Goal: Task Accomplishment & Management: Use online tool/utility

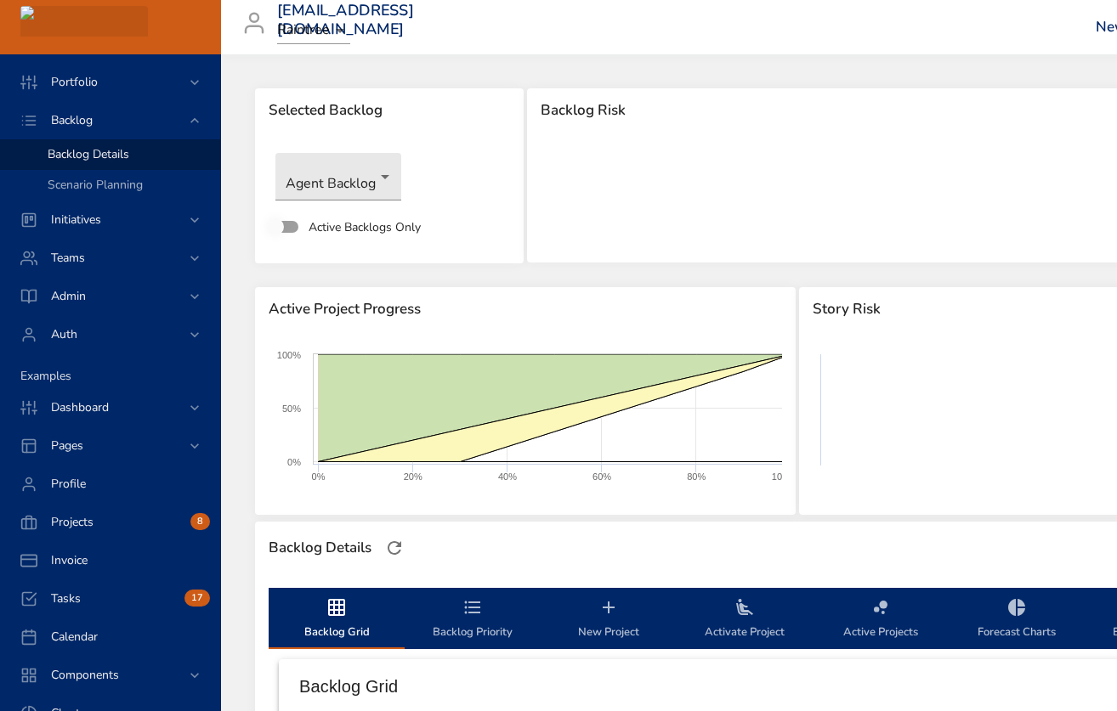
scroll to position [265, 0]
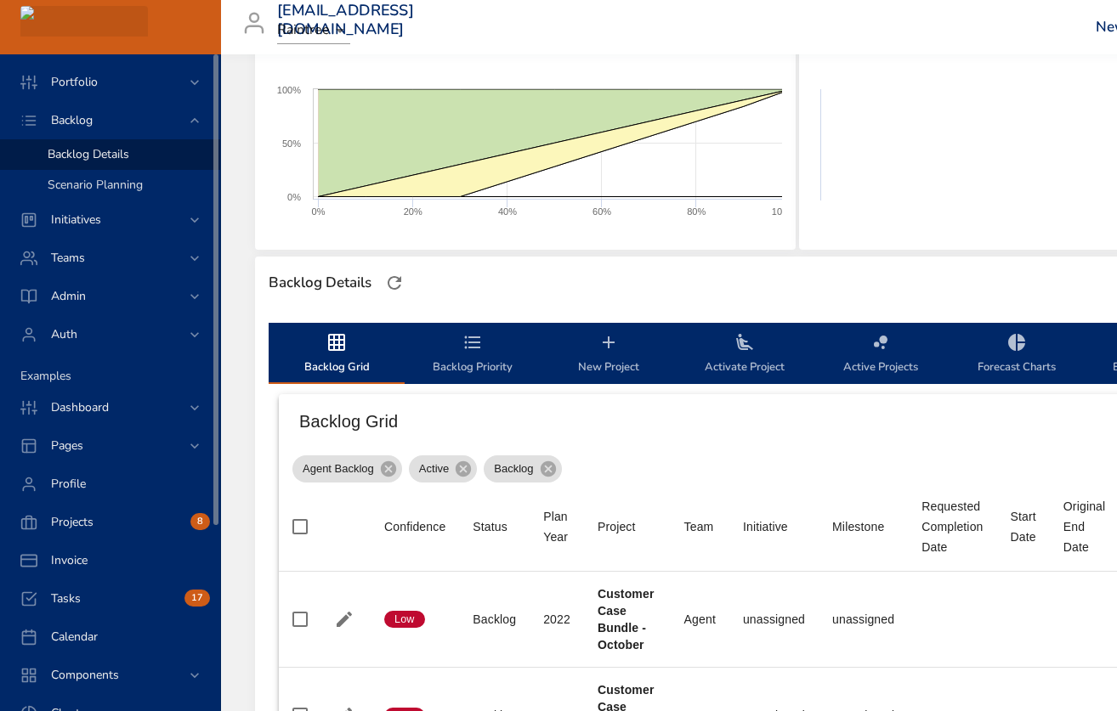
click at [117, 186] on span "Scenario Planning" at bounding box center [95, 185] width 95 height 16
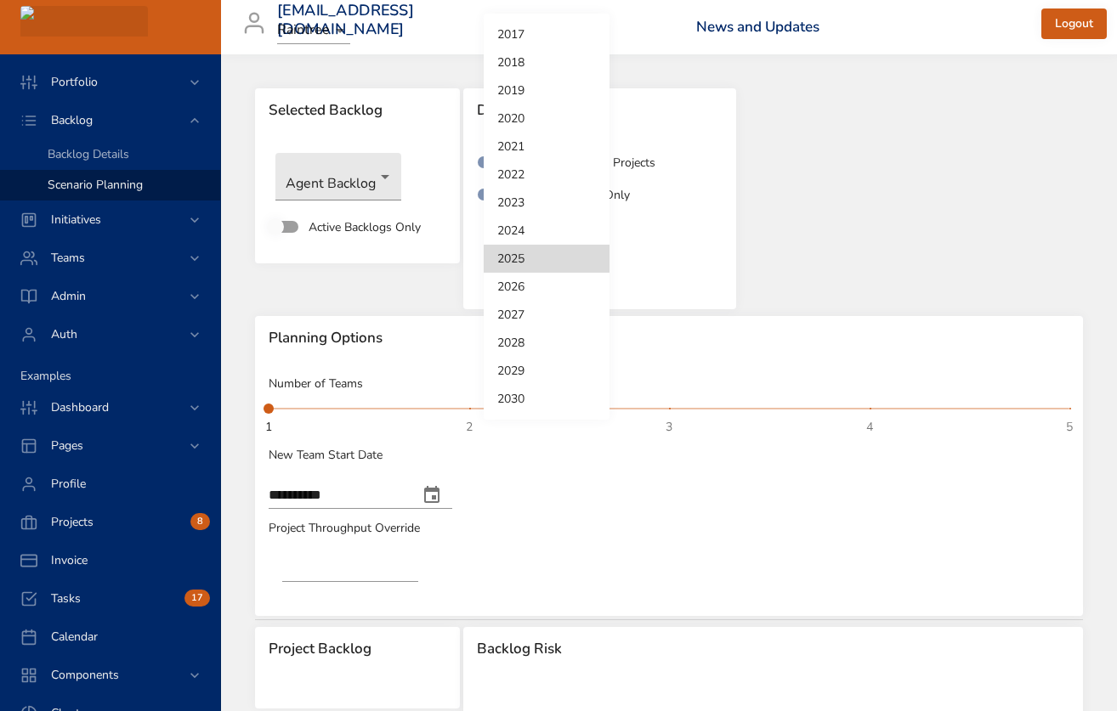
click at [603, 238] on body "**********" at bounding box center [558, 355] width 1117 height 711
click at [354, 173] on div at bounding box center [558, 355] width 1117 height 711
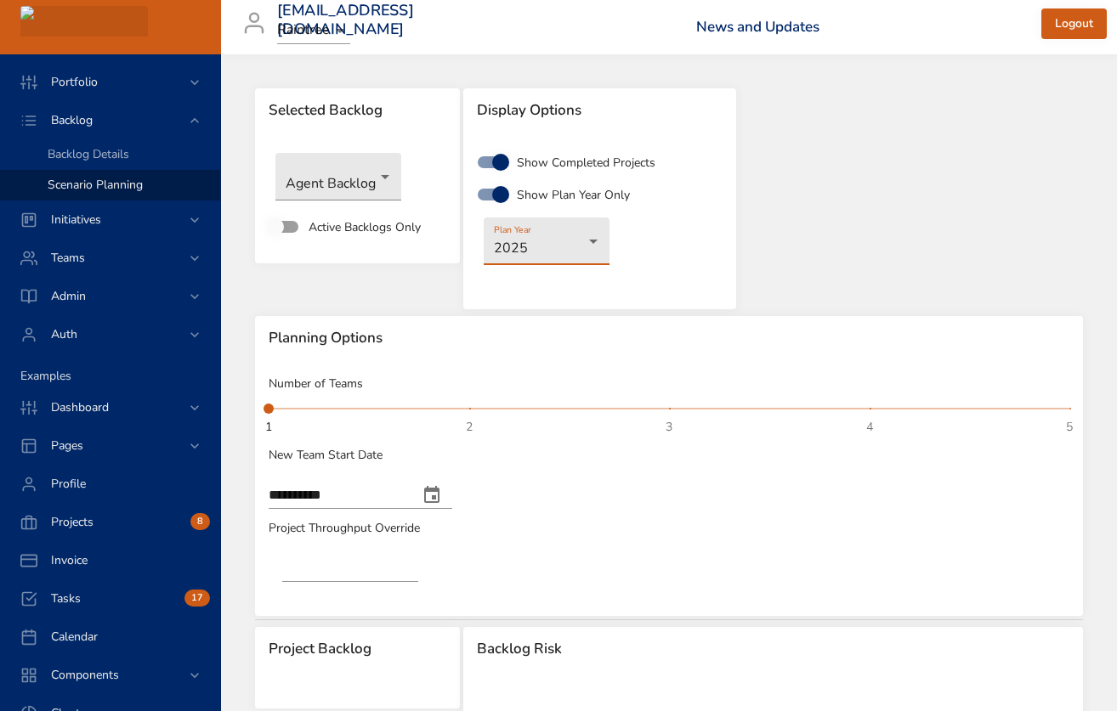
click at [350, 175] on body "**********" at bounding box center [558, 355] width 1117 height 711
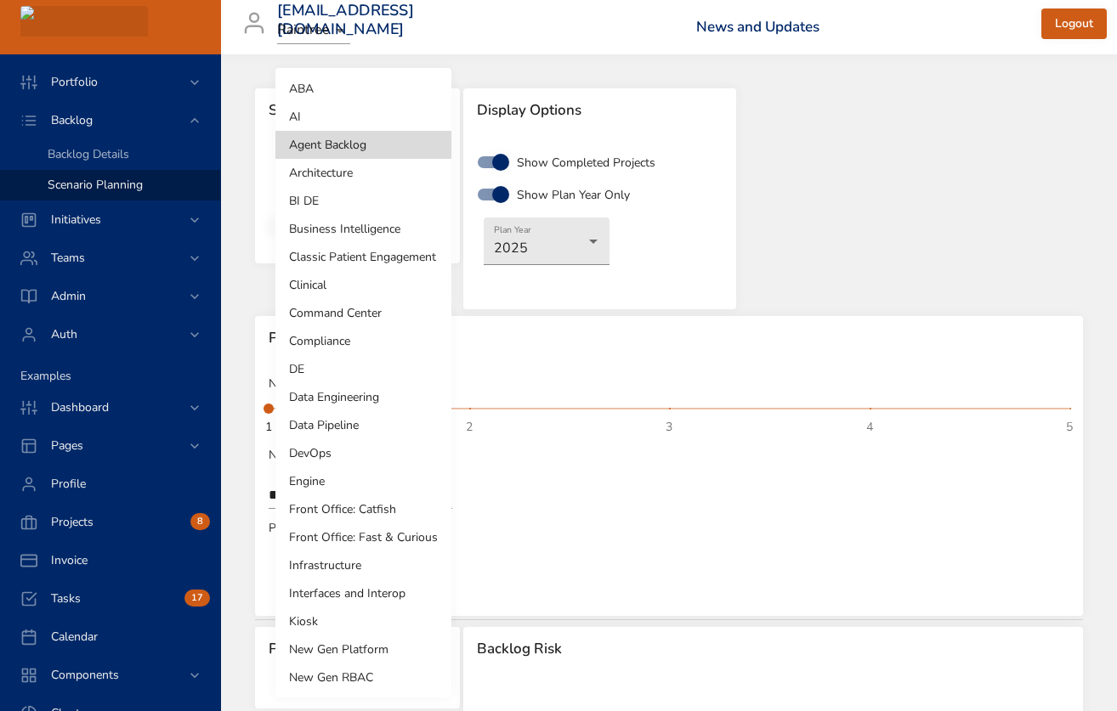
click at [859, 246] on div at bounding box center [558, 355] width 1117 height 711
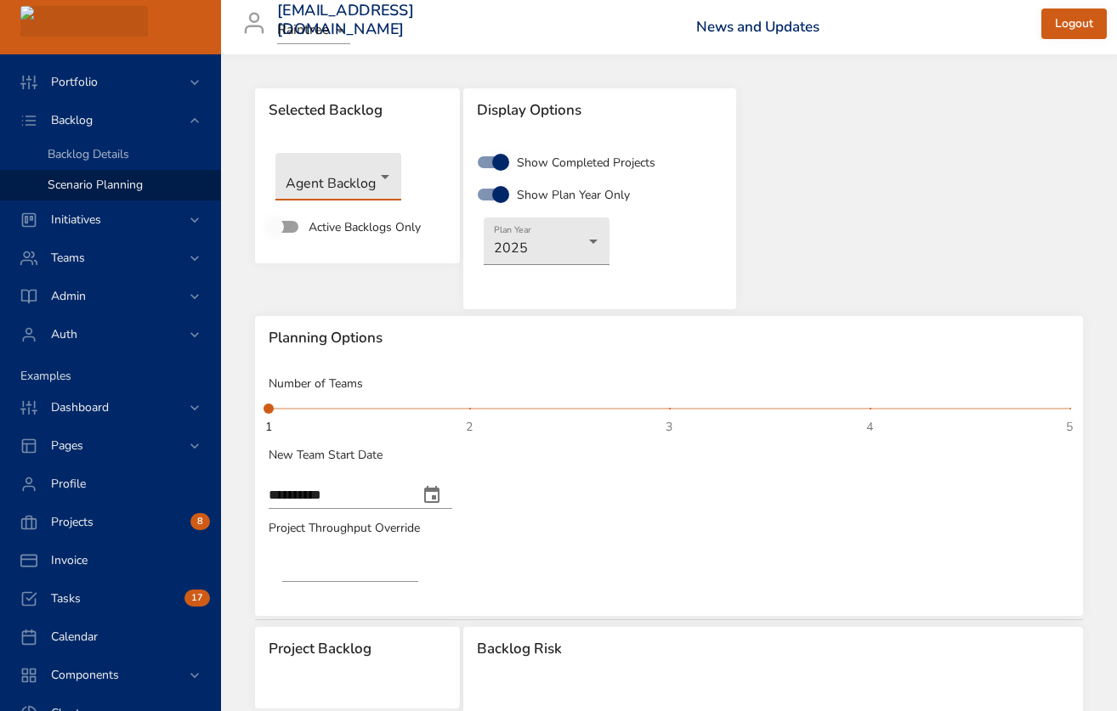
click at [361, 161] on body "**********" at bounding box center [558, 355] width 1117 height 711
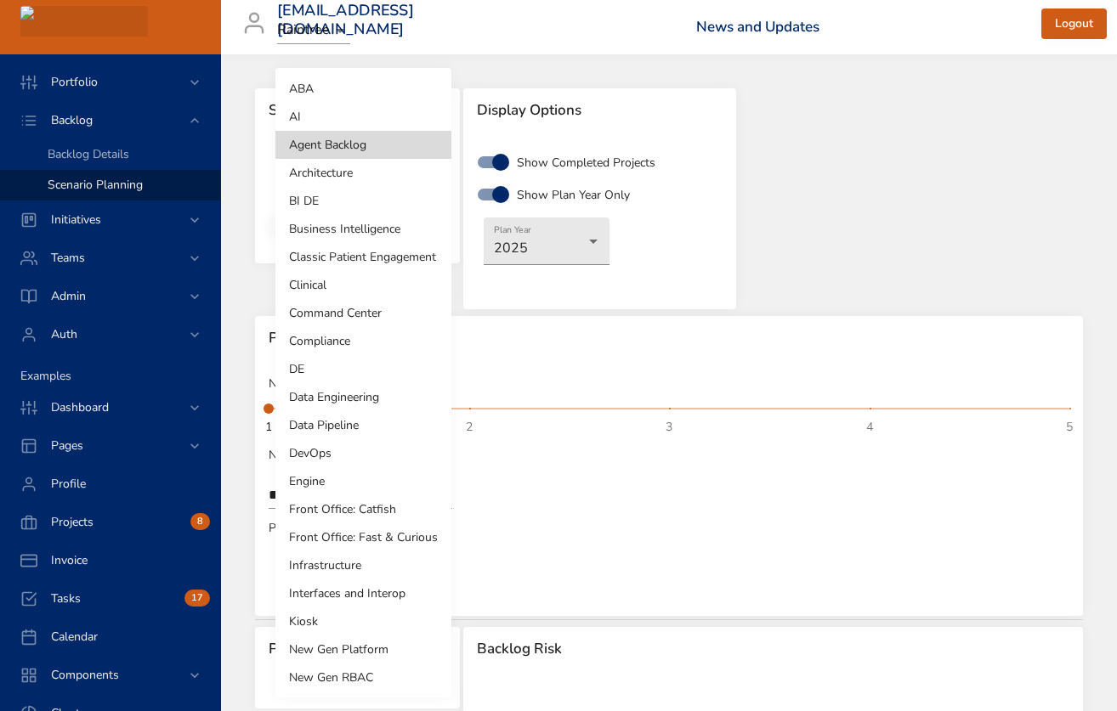
click at [321, 367] on li "DE" at bounding box center [363, 369] width 176 height 28
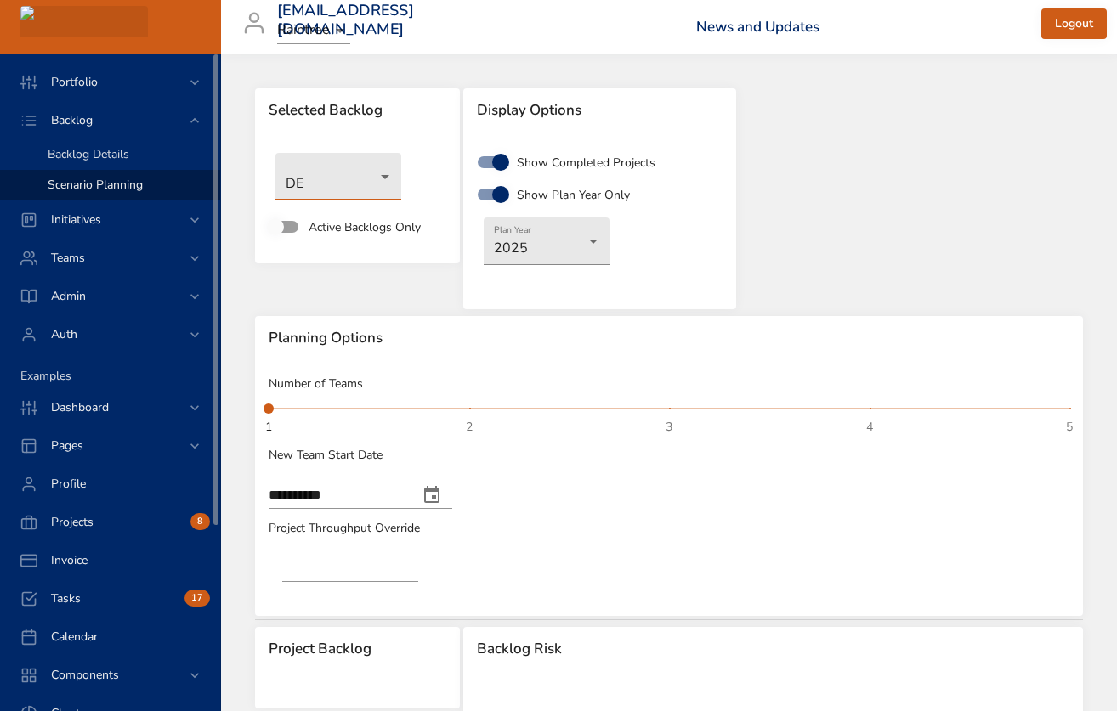
click at [106, 153] on span "Backlog Details" at bounding box center [89, 154] width 82 height 16
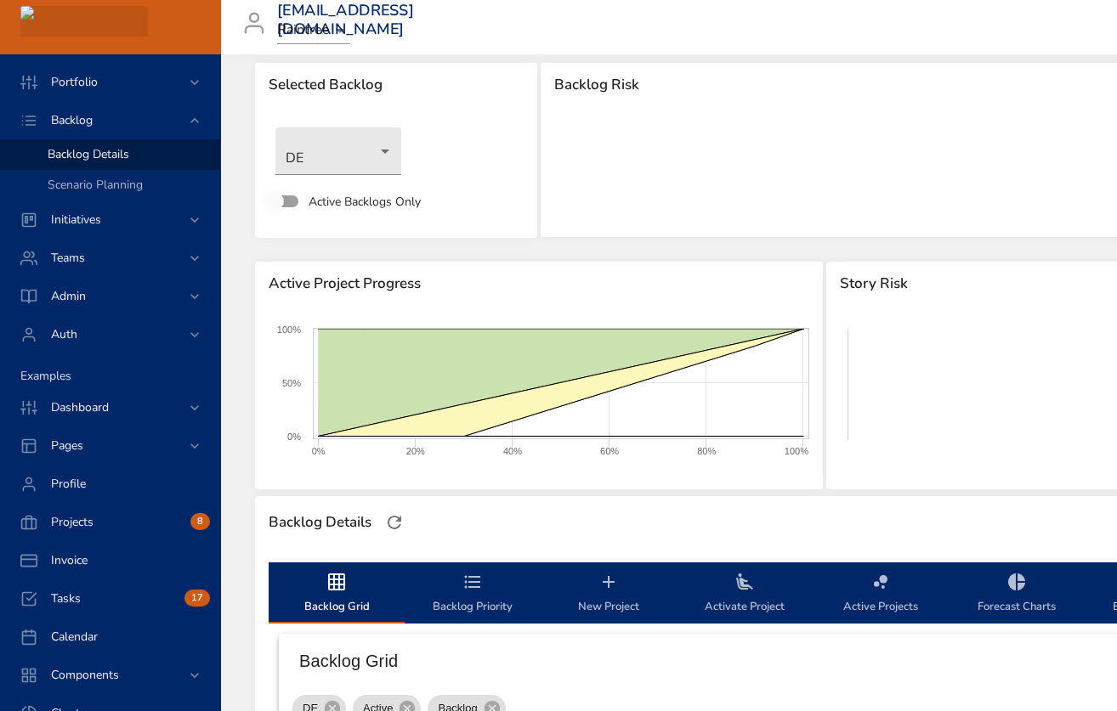
scroll to position [20, 0]
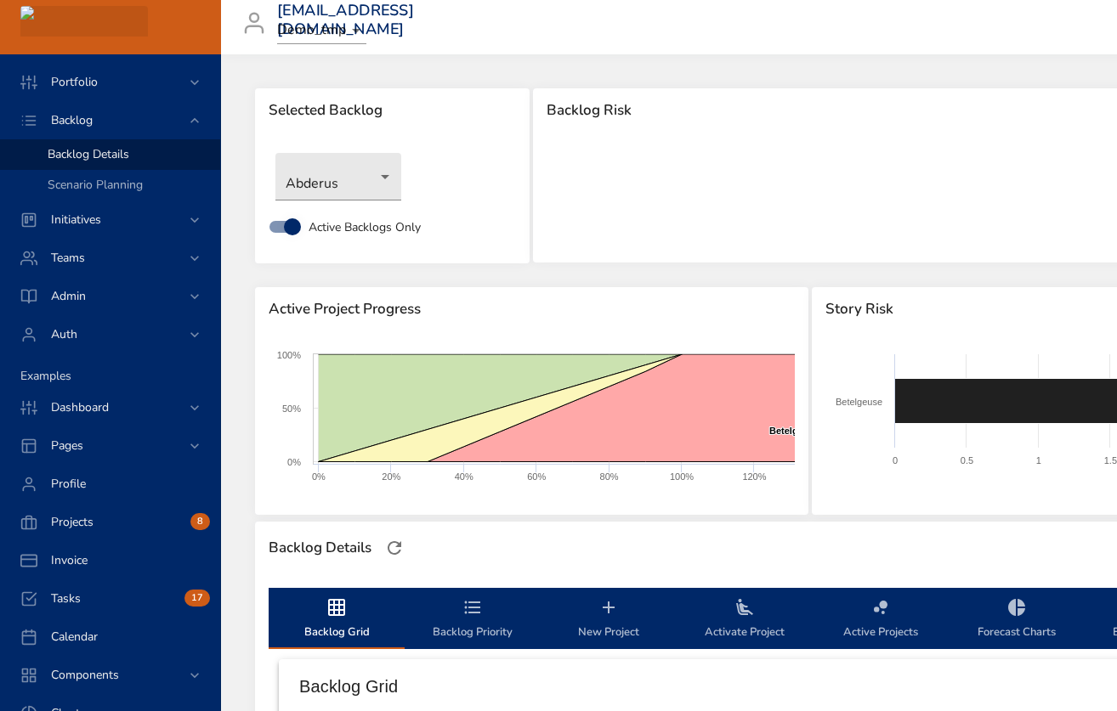
click at [332, 14] on h3 "[EMAIL_ADDRESS][DOMAIN_NAME]" at bounding box center [345, 20] width 137 height 37
click at [330, 38] on body "Portfolio Backlog Backlog Details Scenario Planning Initiatives Teams Admin Aut…" at bounding box center [558, 355] width 1117 height 711
click at [314, 119] on li "Raintree" at bounding box center [329, 119] width 105 height 28
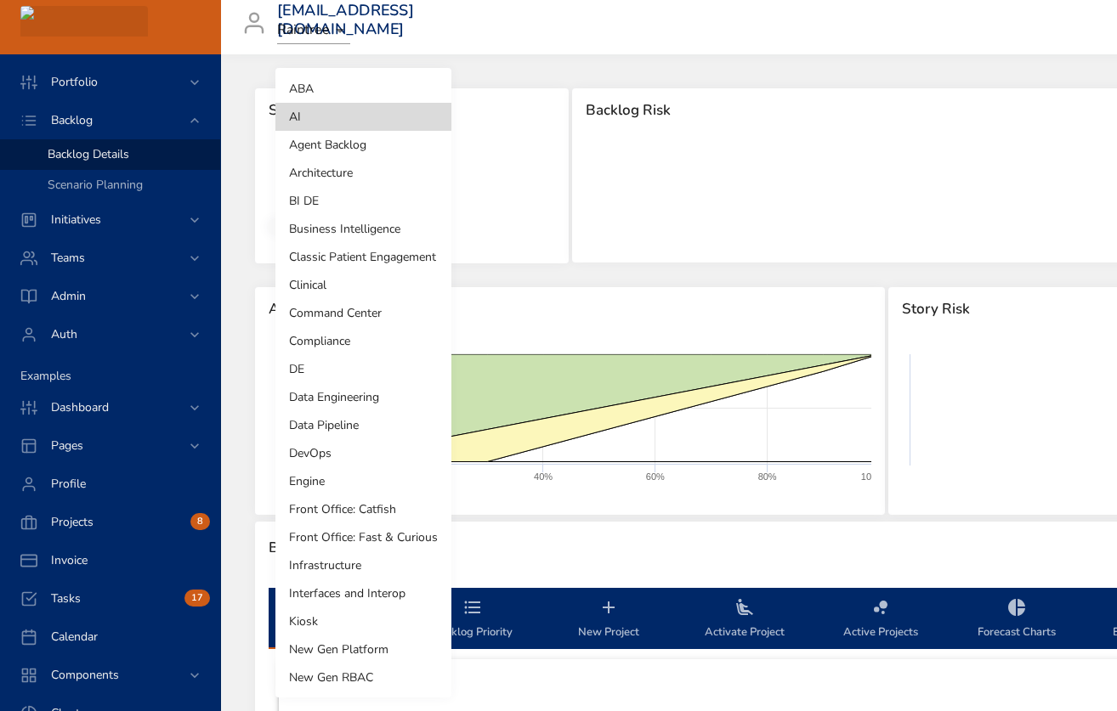
click at [351, 190] on body "Portfolio Backlog Backlog Details Scenario Planning Initiatives Teams Admin Aut…" at bounding box center [558, 355] width 1117 height 711
click at [337, 88] on li "ABA" at bounding box center [363, 89] width 176 height 28
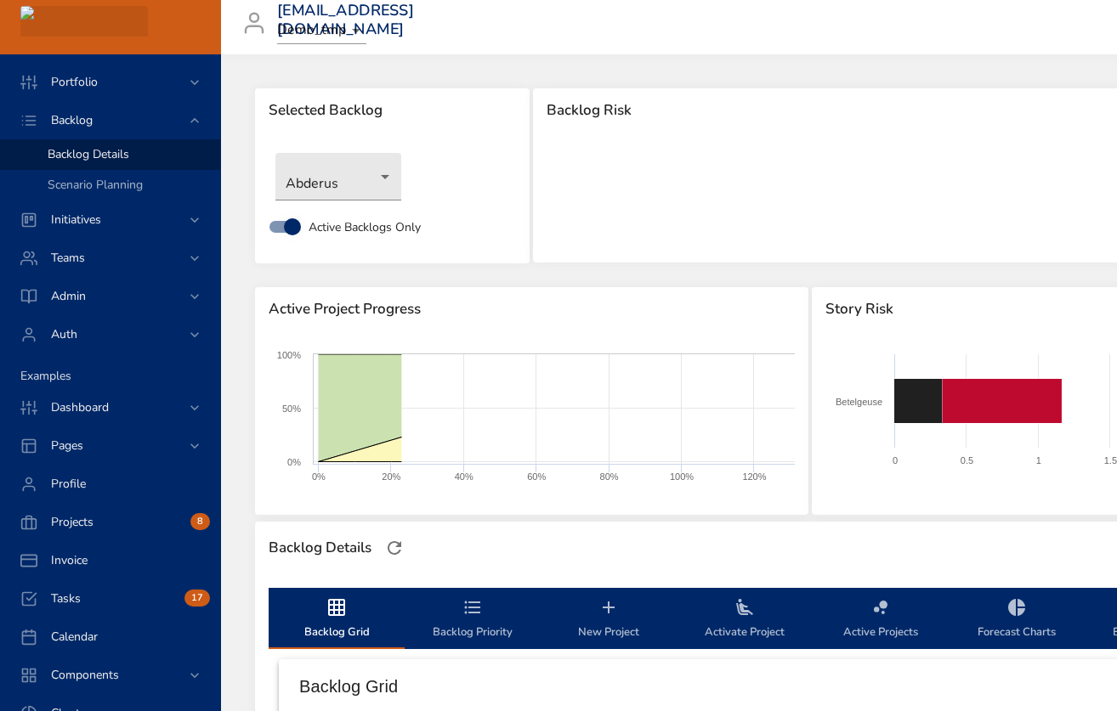
click at [351, 30] on body "Portfolio Backlog Backlog Details Scenario Planning Initiatives Teams Admin Aut…" at bounding box center [558, 355] width 1117 height 711
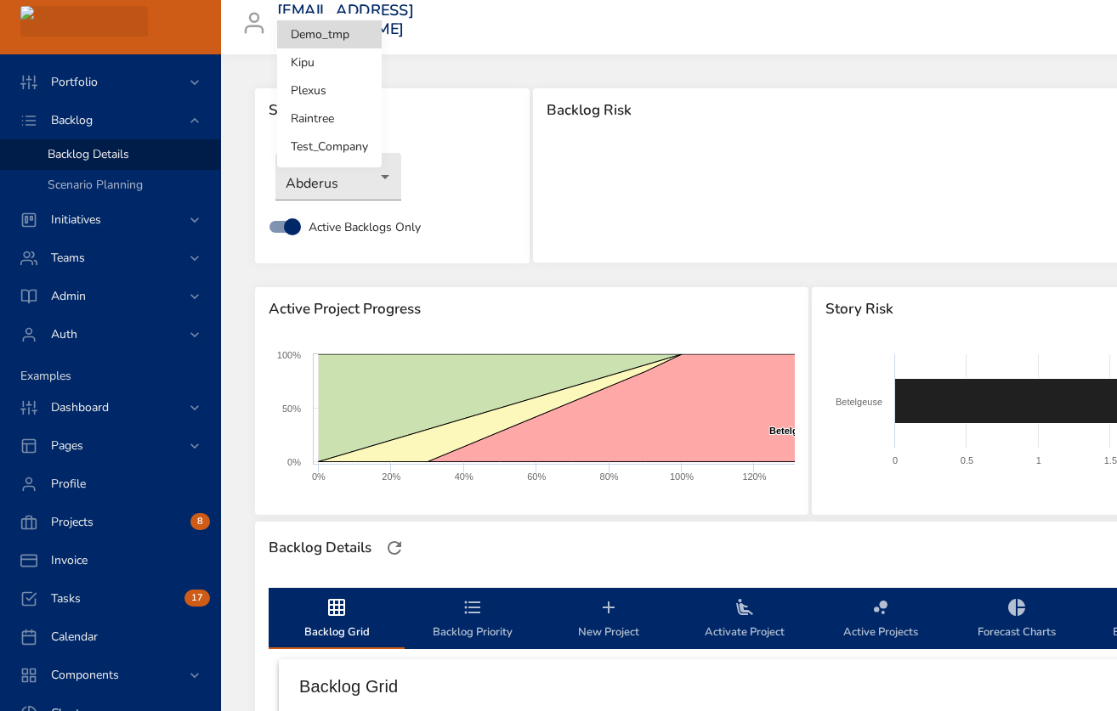
click at [331, 123] on li "Raintree" at bounding box center [329, 119] width 105 height 28
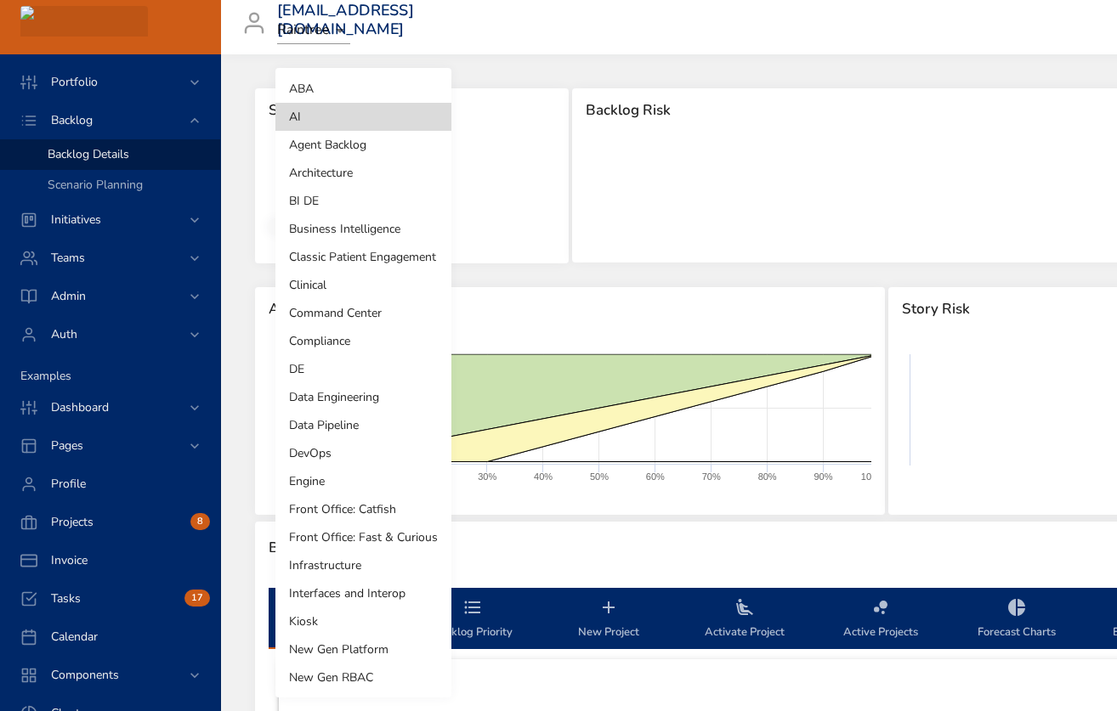
click at [368, 164] on body "Portfolio Backlog Backlog Details Scenario Planning Initiatives Teams Admin Aut…" at bounding box center [558, 355] width 1117 height 711
click at [339, 78] on li "ABA" at bounding box center [363, 89] width 176 height 28
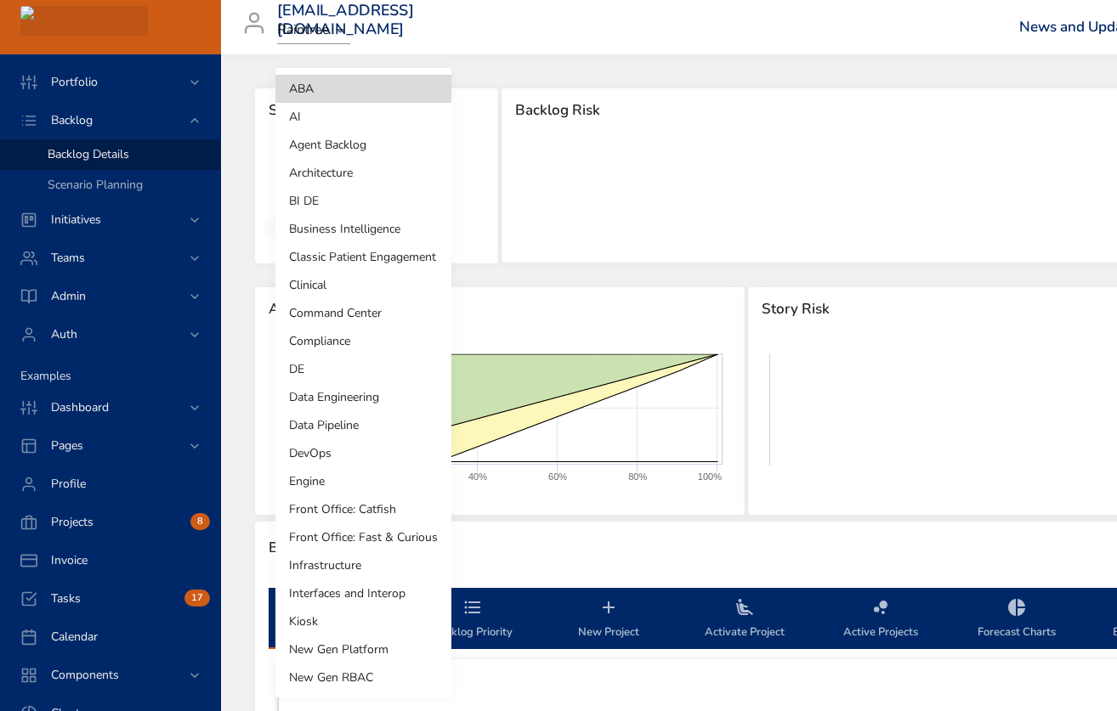
click at [377, 176] on body "Portfolio Backlog Backlog Details Scenario Planning Initiatives Teams Admin Aut…" at bounding box center [558, 355] width 1117 height 711
click at [350, 144] on li "Agent Backlog" at bounding box center [363, 145] width 176 height 28
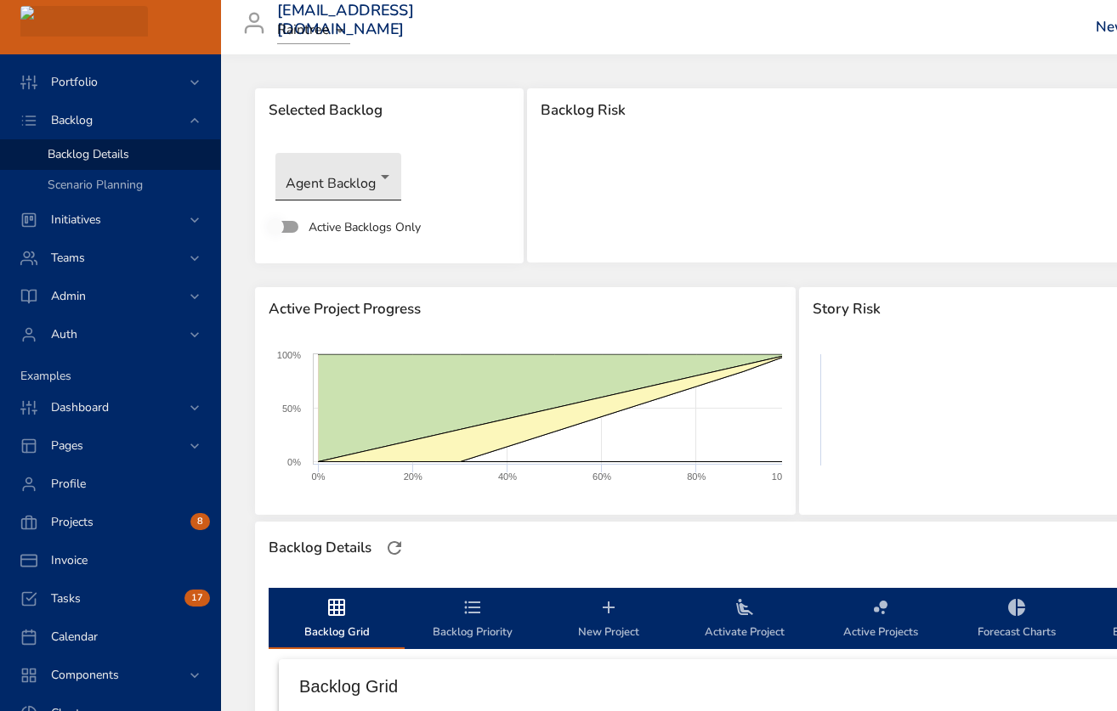
click at [340, 183] on body "Portfolio Backlog Backlog Details Scenario Planning Initiatives Teams Admin Aut…" at bounding box center [558, 355] width 1117 height 711
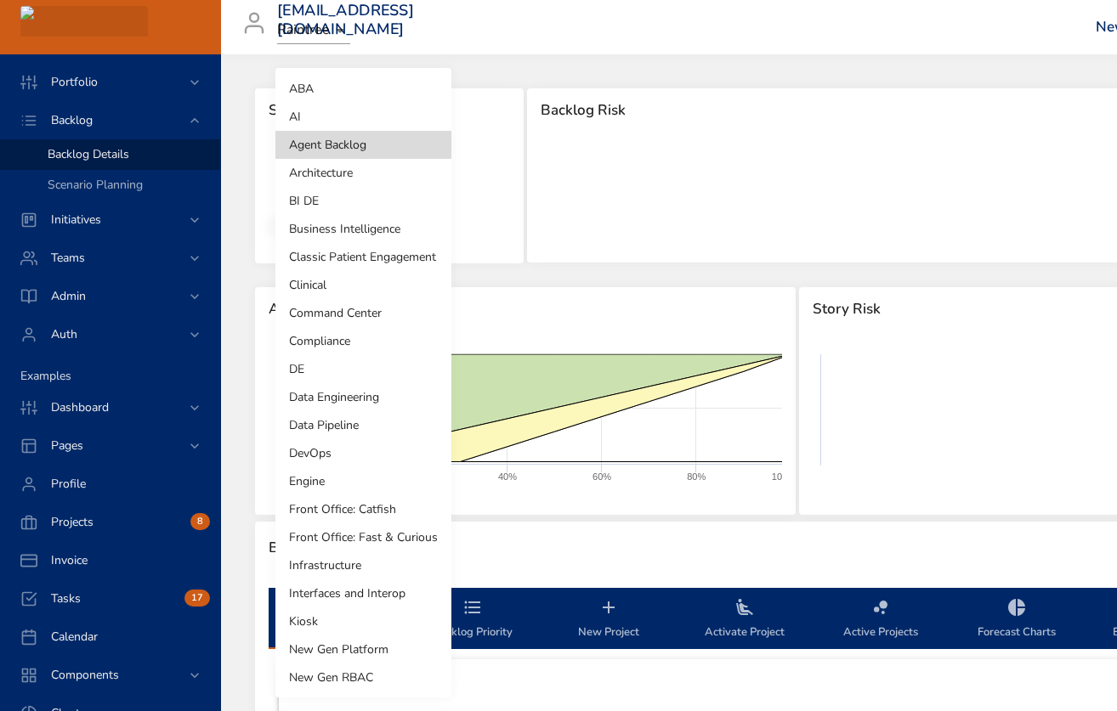
click at [323, 331] on li "Compliance" at bounding box center [363, 341] width 176 height 28
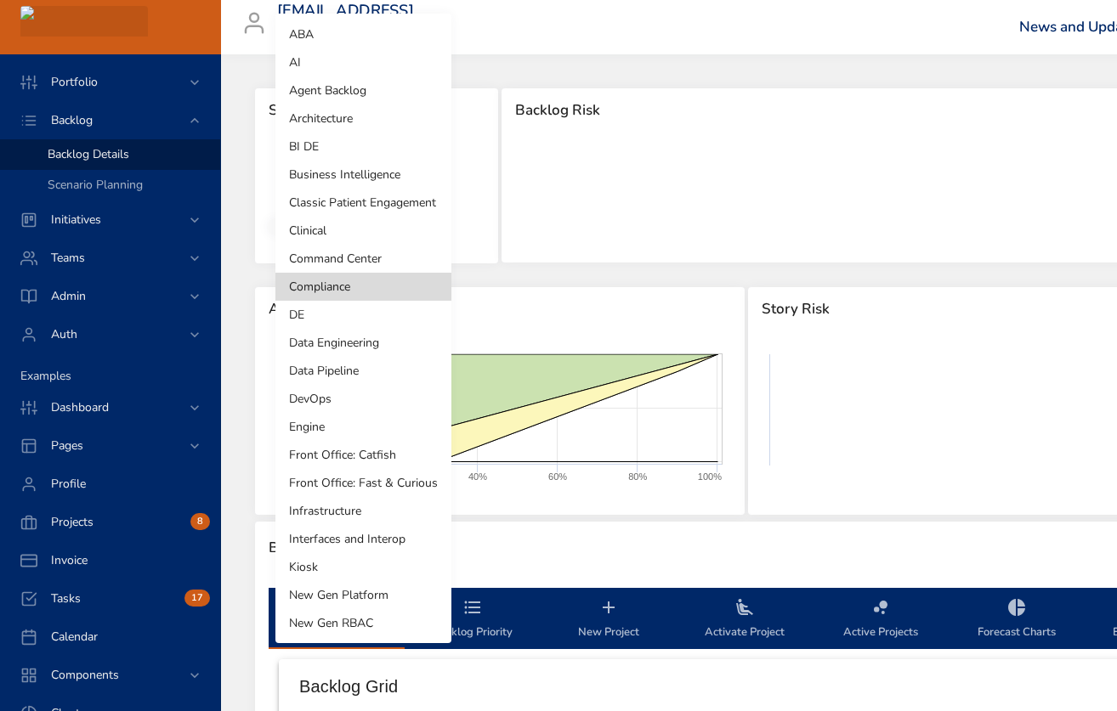
click at [362, 185] on body "Portfolio Backlog Backlog Details Scenario Planning Initiatives Teams Admin Aut…" at bounding box center [558, 355] width 1117 height 711
click at [321, 312] on li "DE" at bounding box center [363, 315] width 176 height 28
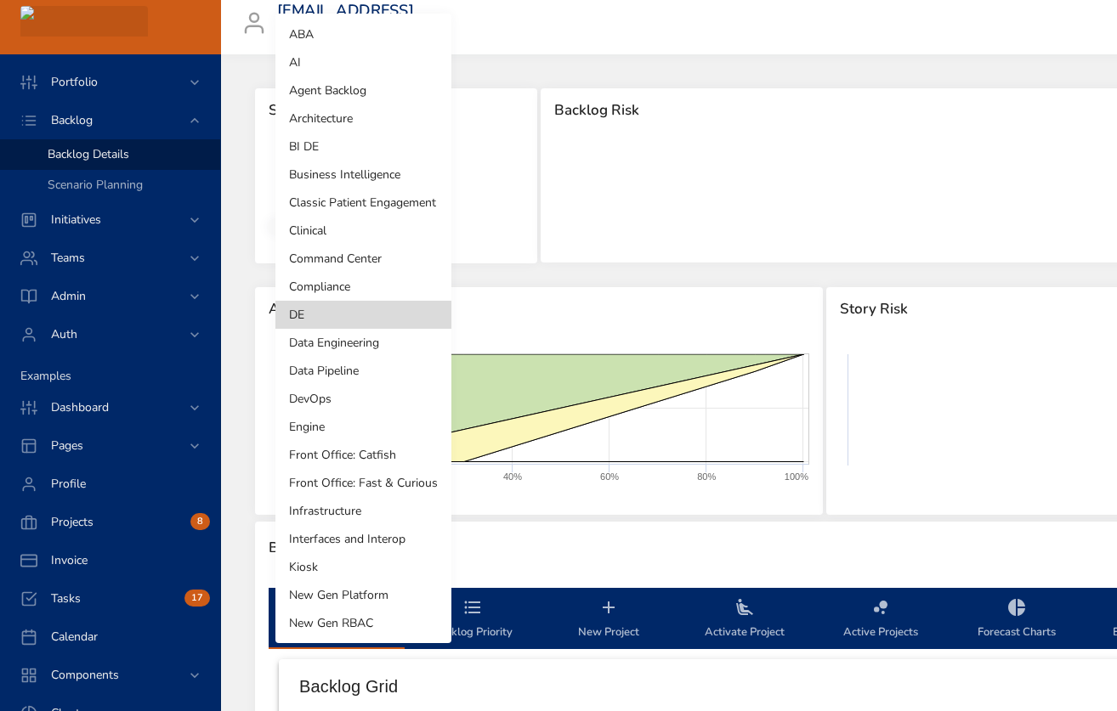
click at [352, 178] on body "Portfolio Backlog Backlog Details Scenario Planning Initiatives Teams Admin Aut…" at bounding box center [558, 355] width 1117 height 711
click at [331, 54] on li "AI" at bounding box center [363, 62] width 176 height 28
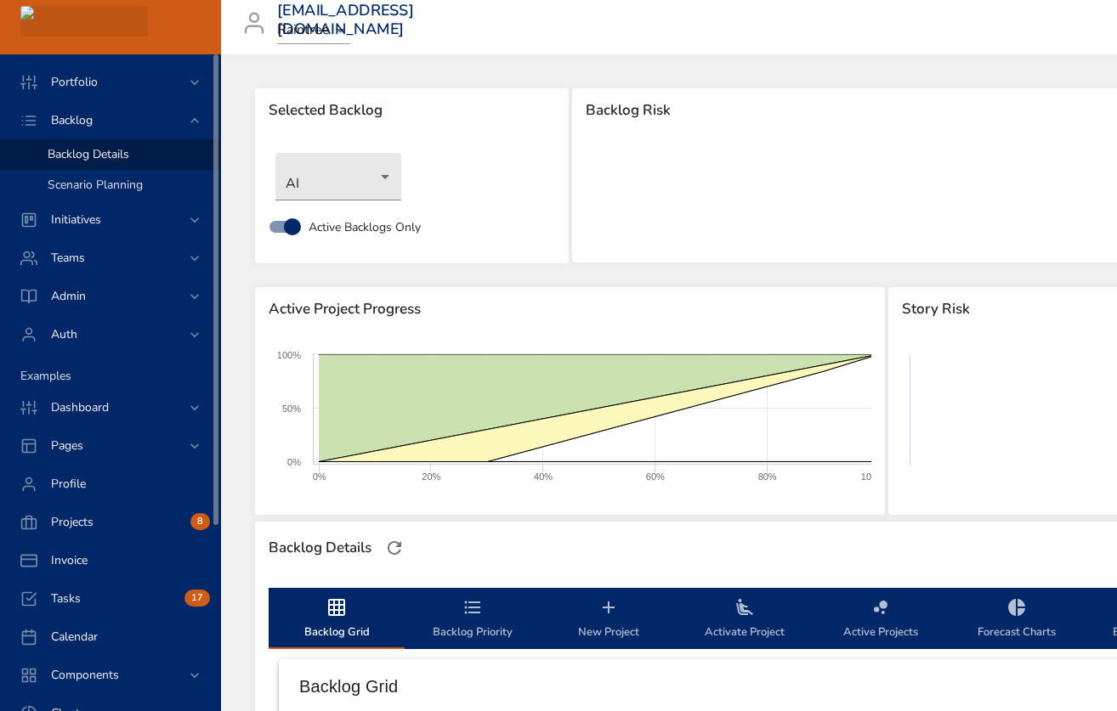
click at [114, 181] on span "Scenario Planning" at bounding box center [95, 185] width 95 height 16
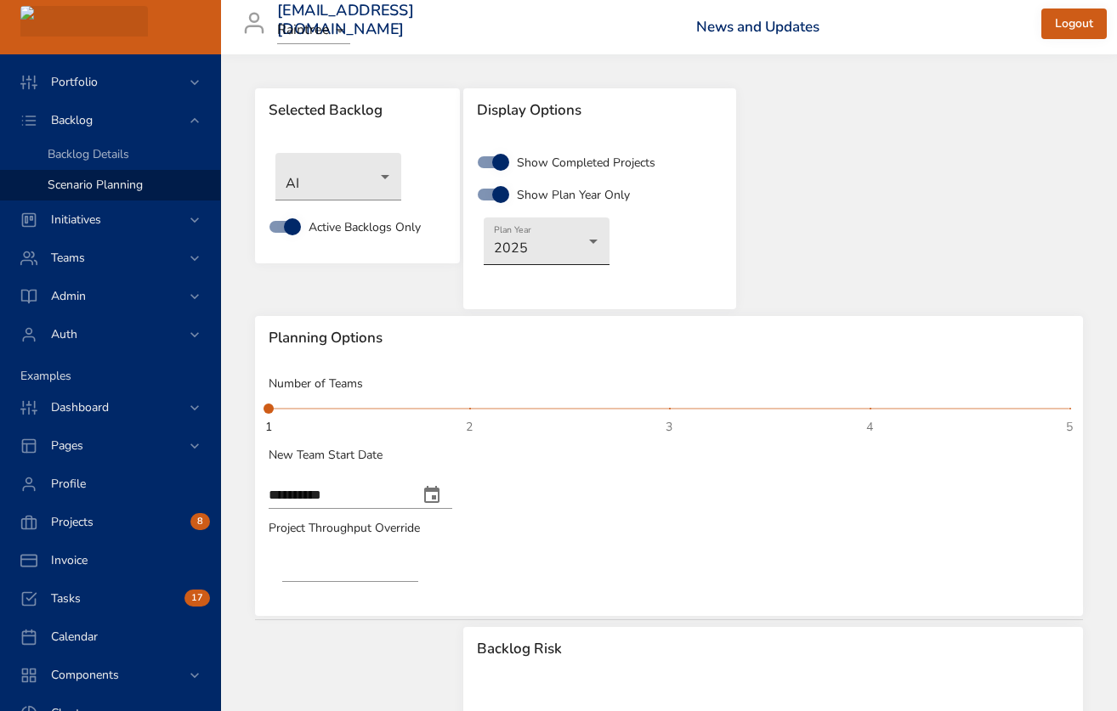
click at [586, 229] on body "**********" at bounding box center [558, 355] width 1117 height 711
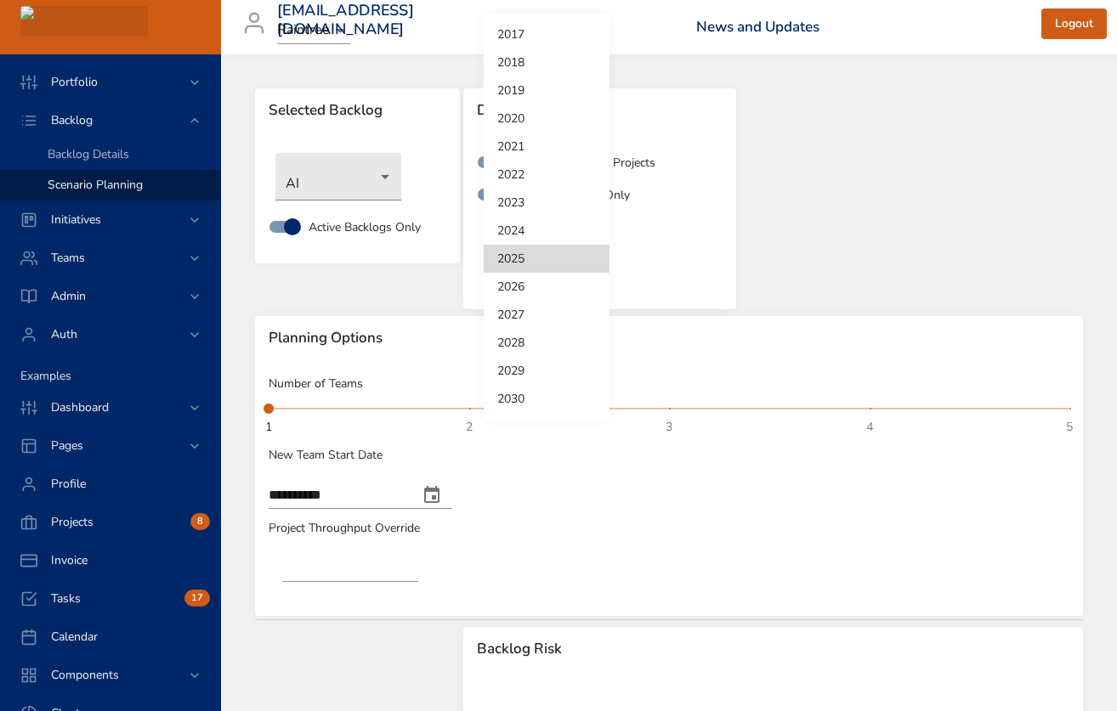
click at [529, 287] on li "2026" at bounding box center [547, 287] width 126 height 28
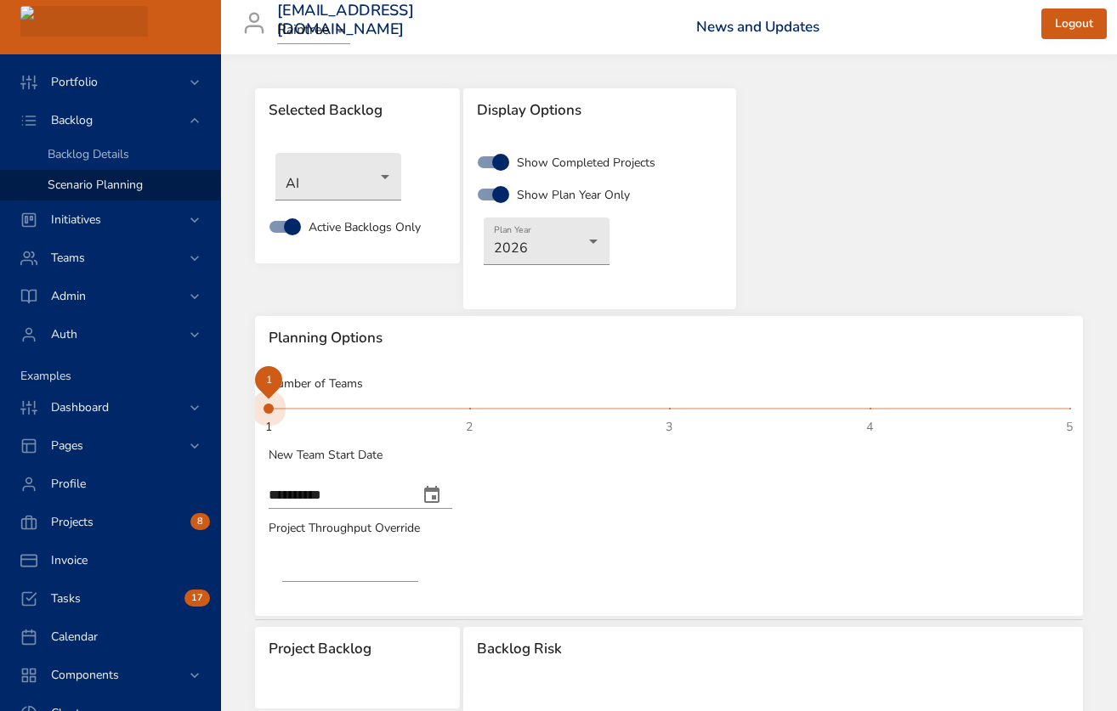
click at [673, 411] on span "1 2 3 4 5 1" at bounding box center [669, 409] width 801 height 24
click at [326, 569] on input "****" at bounding box center [350, 568] width 136 height 27
click at [567, 532] on p "Project Throughput Override" at bounding box center [669, 528] width 801 height 18
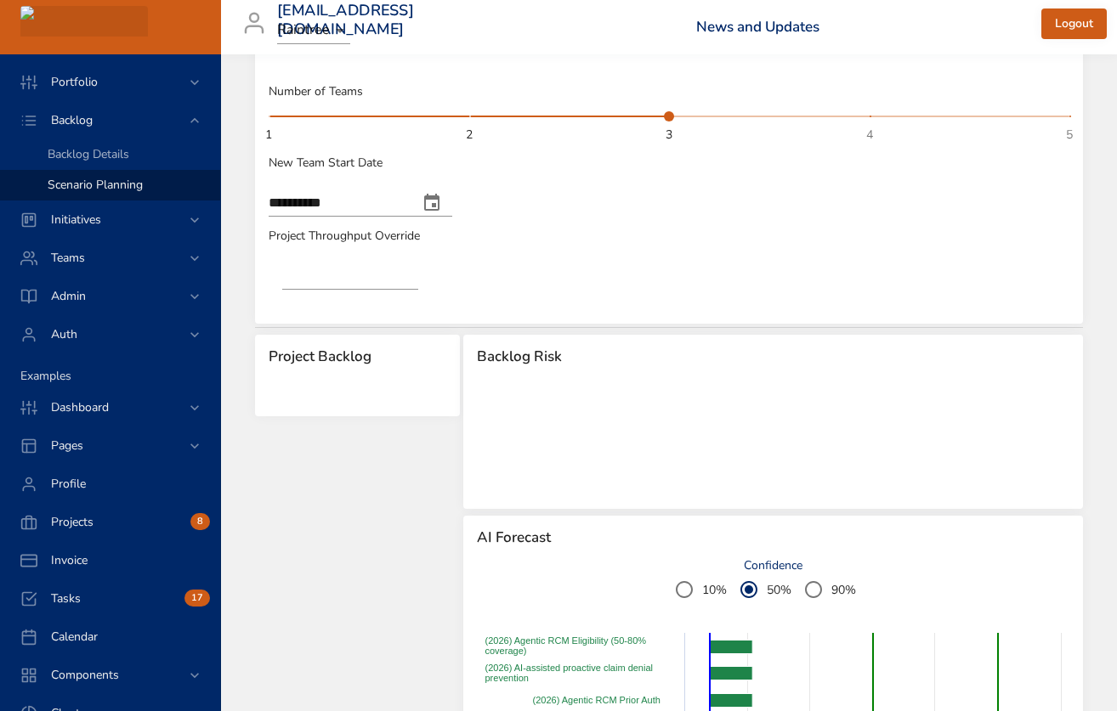
scroll to position [296, 0]
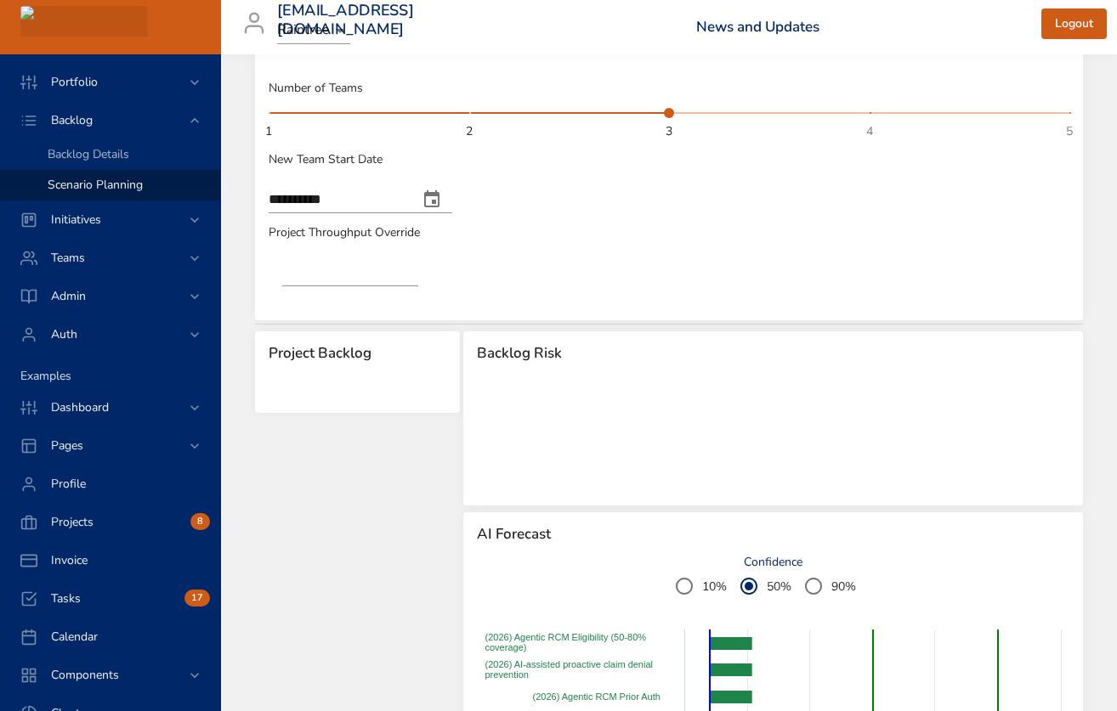
click at [270, 110] on span "1 2 3 4 5 3" at bounding box center [669, 113] width 801 height 24
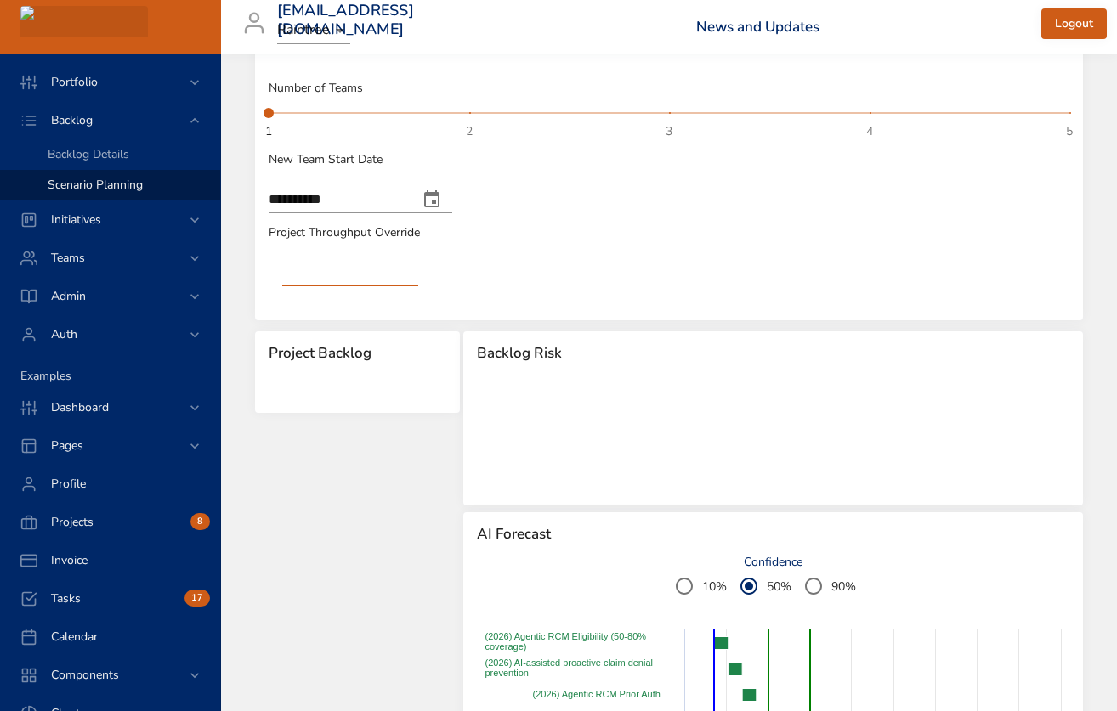
drag, startPoint x: 320, startPoint y: 271, endPoint x: 257, endPoint y: 271, distance: 62.9
click at [257, 271] on div "**********" at bounding box center [669, 192] width 828 height 255
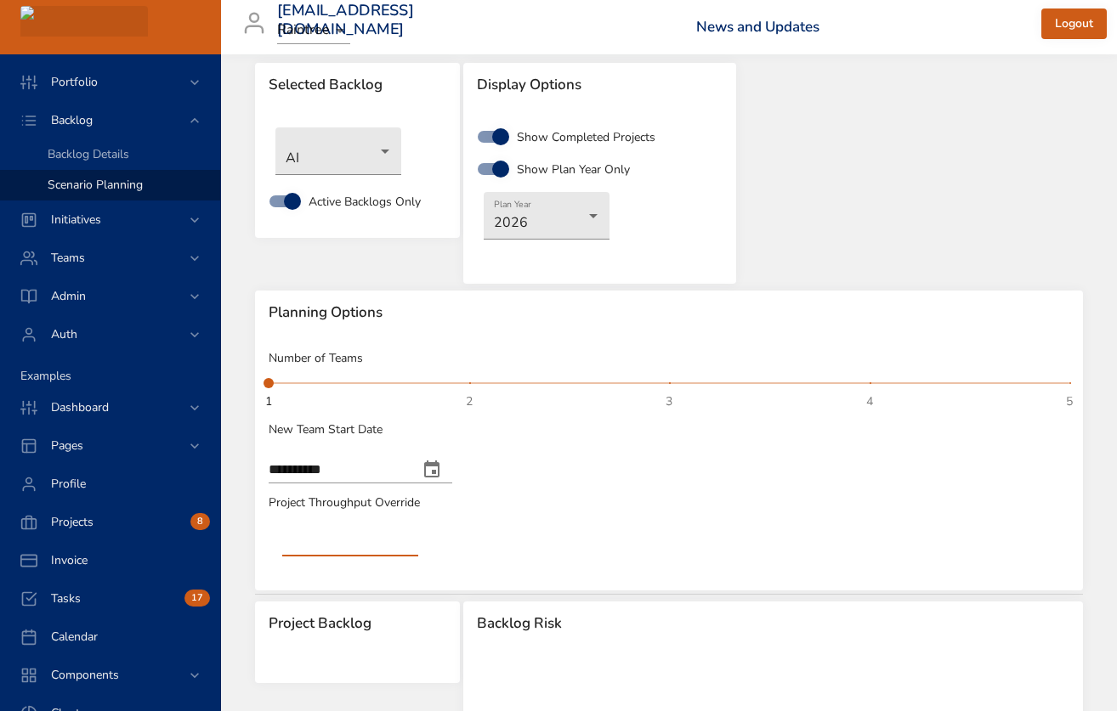
scroll to position [20, 0]
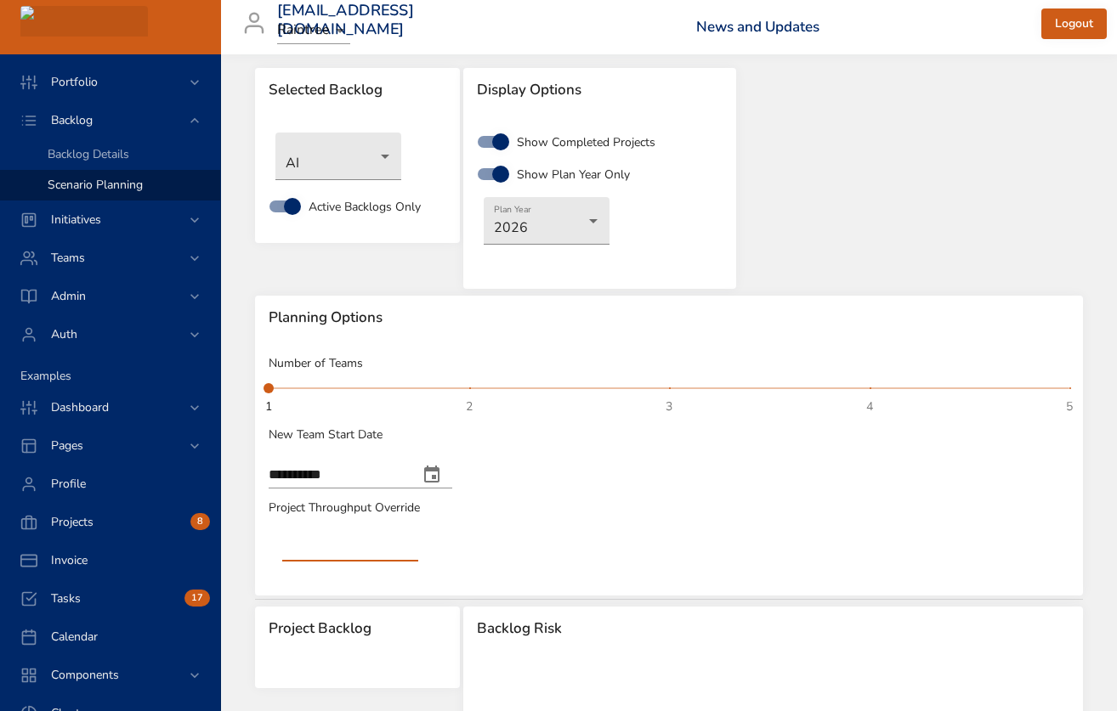
type input "*"
click at [1068, 388] on span at bounding box center [669, 389] width 801 height 2
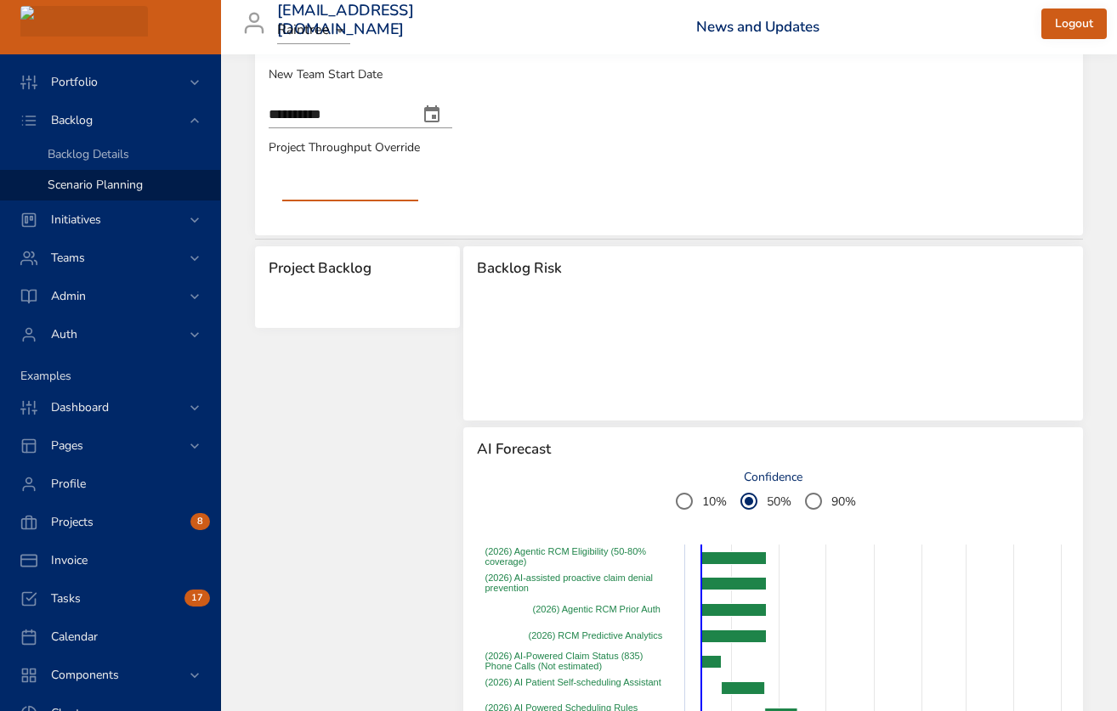
scroll to position [1, 0]
drag, startPoint x: 317, startPoint y: 192, endPoint x: 268, endPoint y: 189, distance: 49.4
click at [268, 189] on div "Project Throughput Override *" at bounding box center [669, 177] width 804 height 80
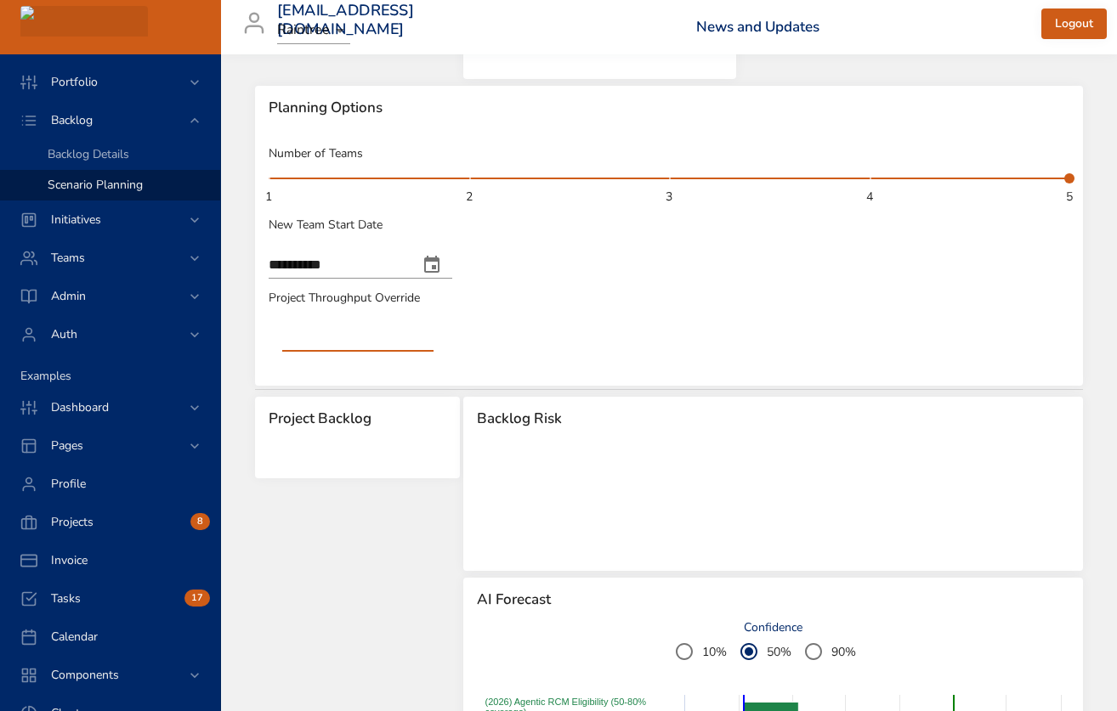
scroll to position [195, 0]
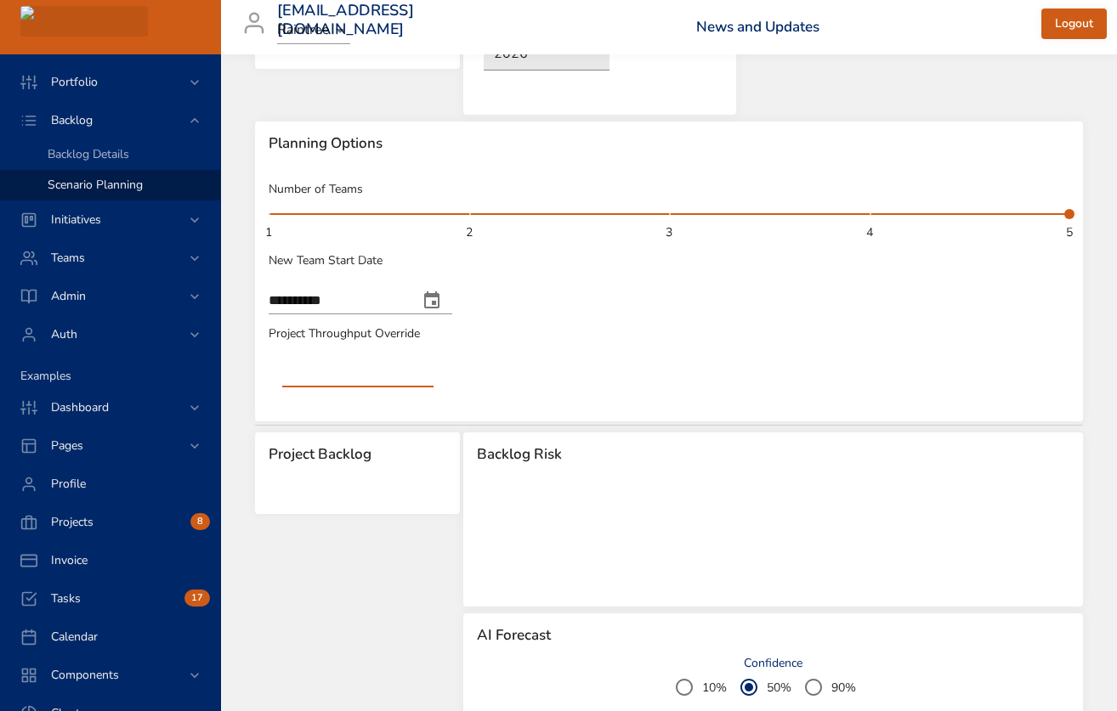
type input "***"
click at [671, 211] on span "1 2 3 4 5 5" at bounding box center [669, 214] width 801 height 24
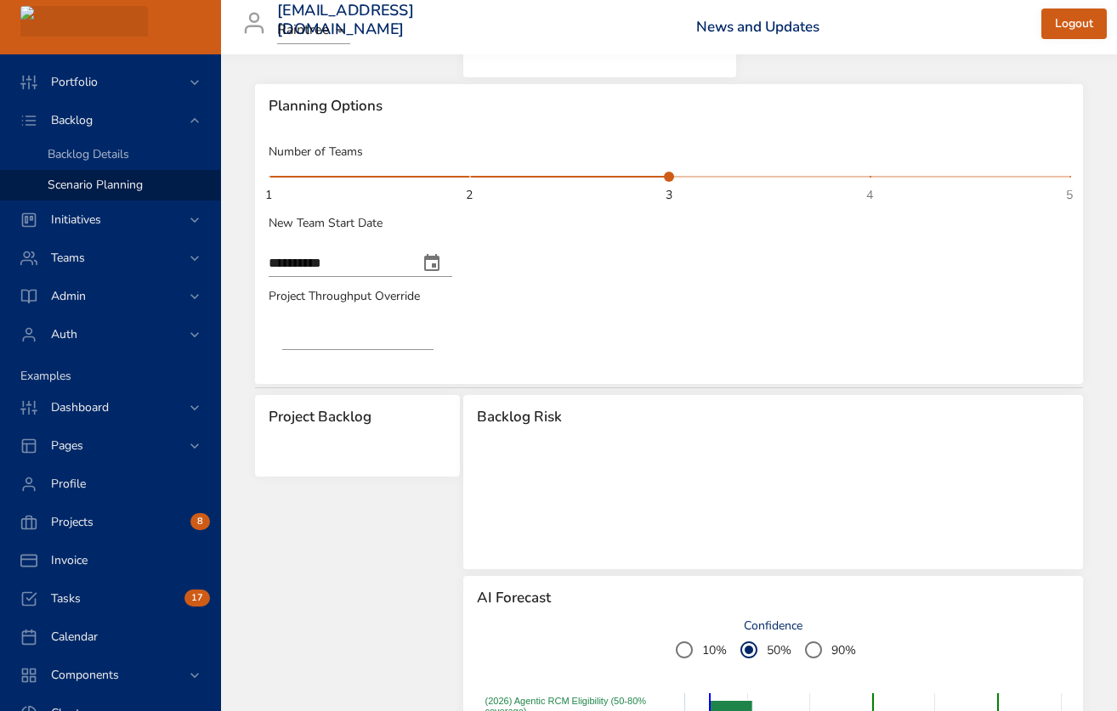
scroll to position [170, 0]
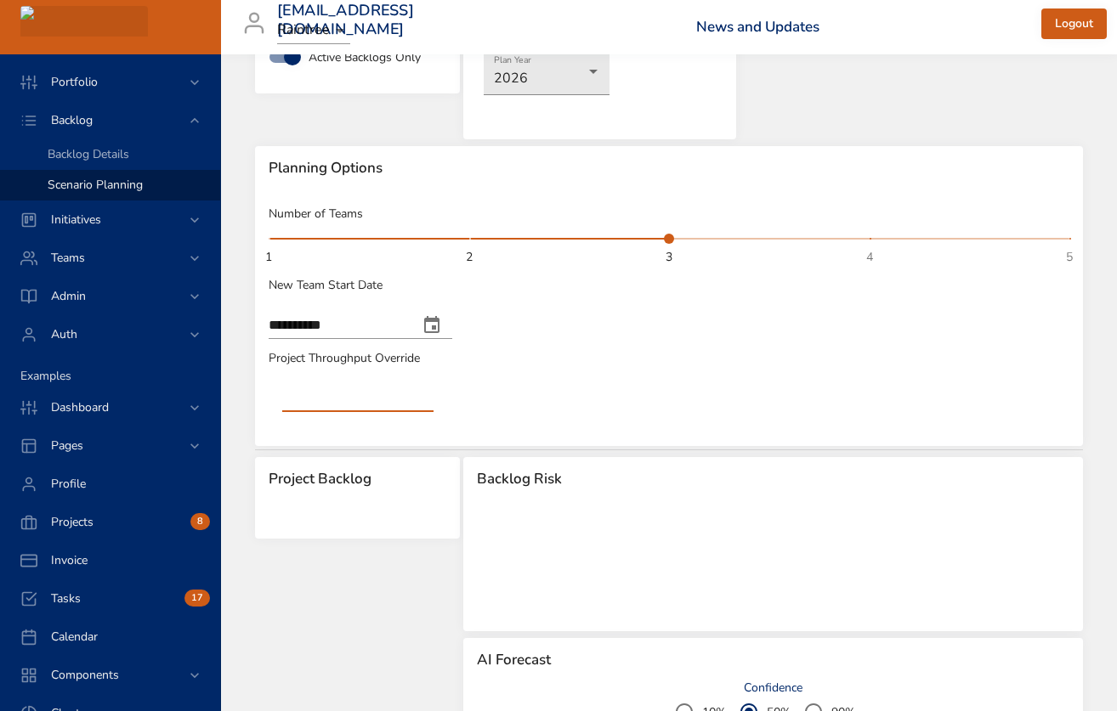
drag, startPoint x: 312, startPoint y: 390, endPoint x: 286, endPoint y: 394, distance: 26.6
click at [286, 394] on input "***" at bounding box center [357, 398] width 151 height 27
click at [708, 541] on rect at bounding box center [773, 563] width 592 height 96
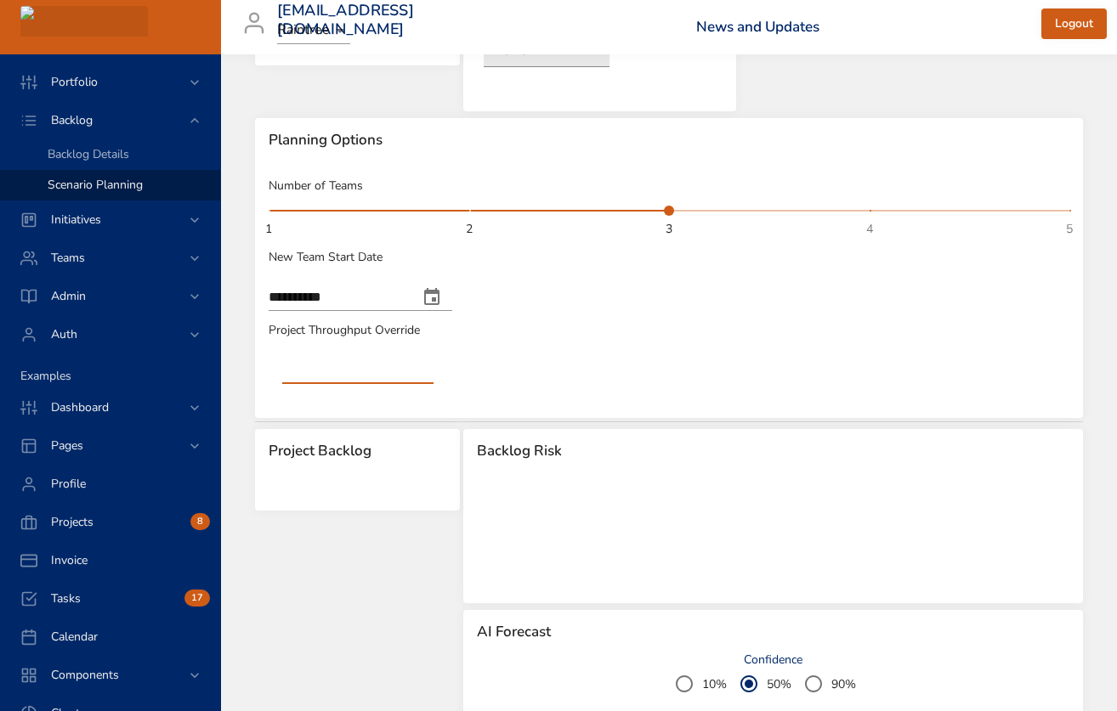
scroll to position [193, 0]
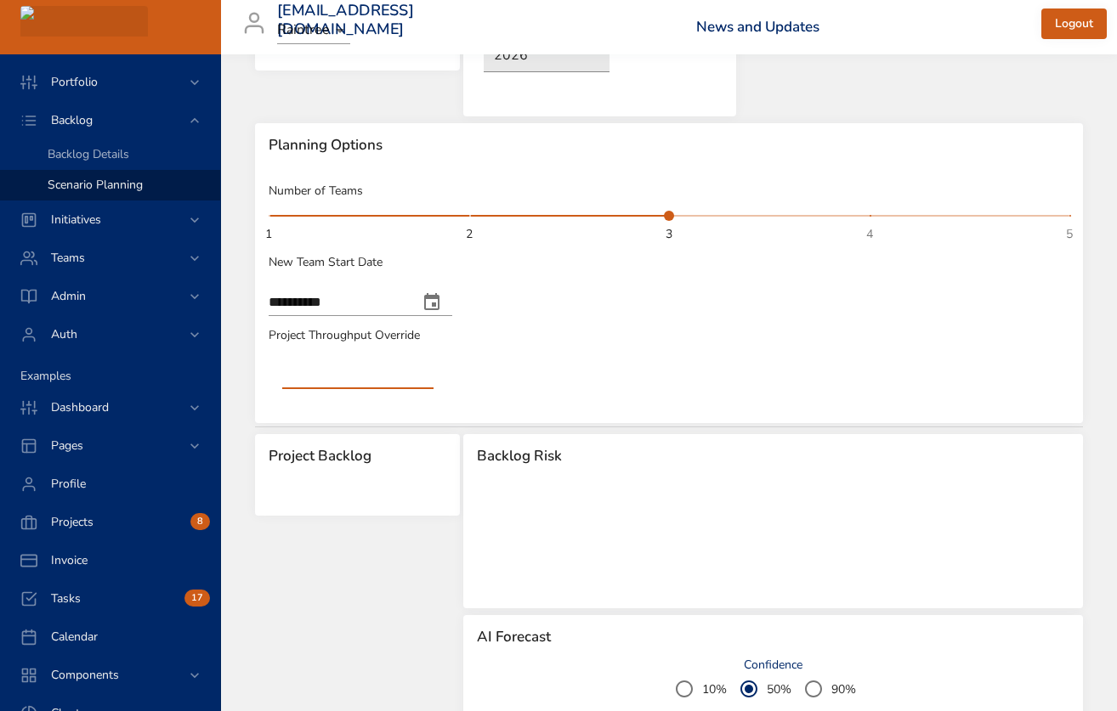
click at [708, 533] on rect at bounding box center [773, 540] width 592 height 96
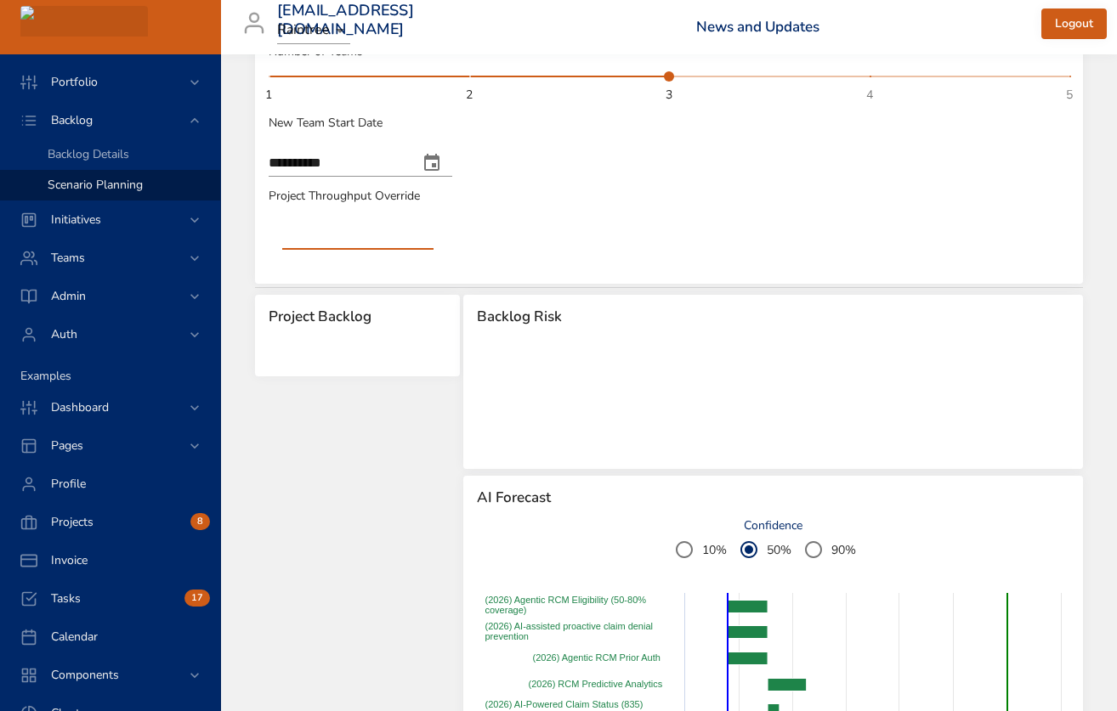
scroll to position [58, 0]
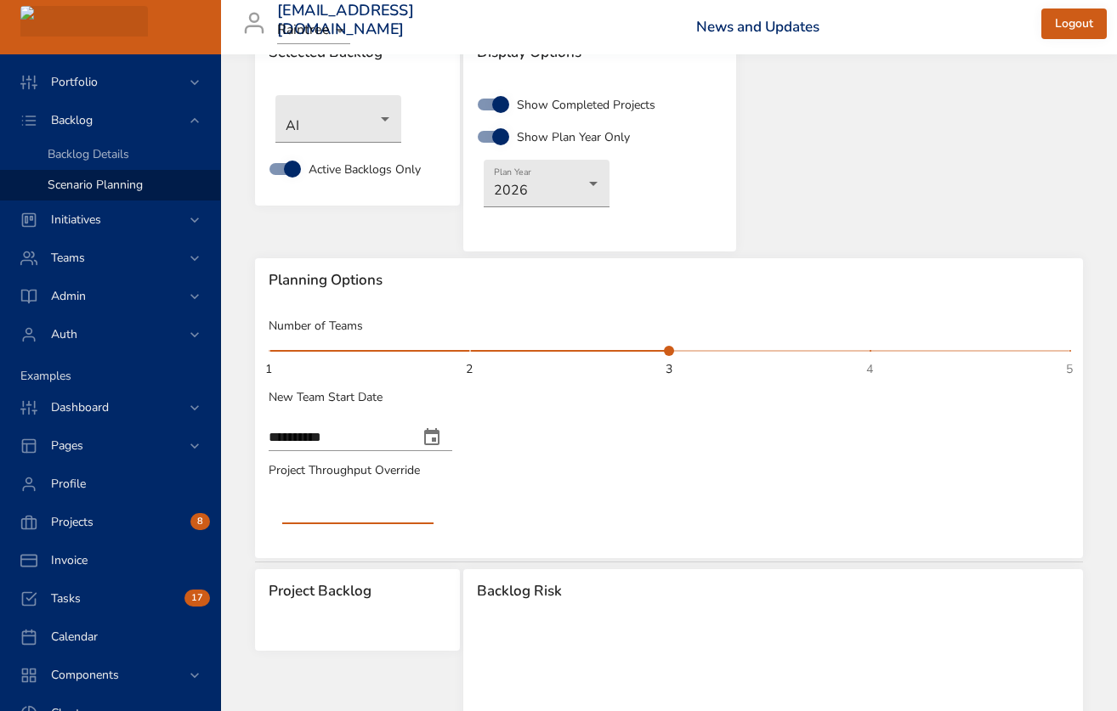
click at [870, 350] on span at bounding box center [871, 351] width 2 height 2
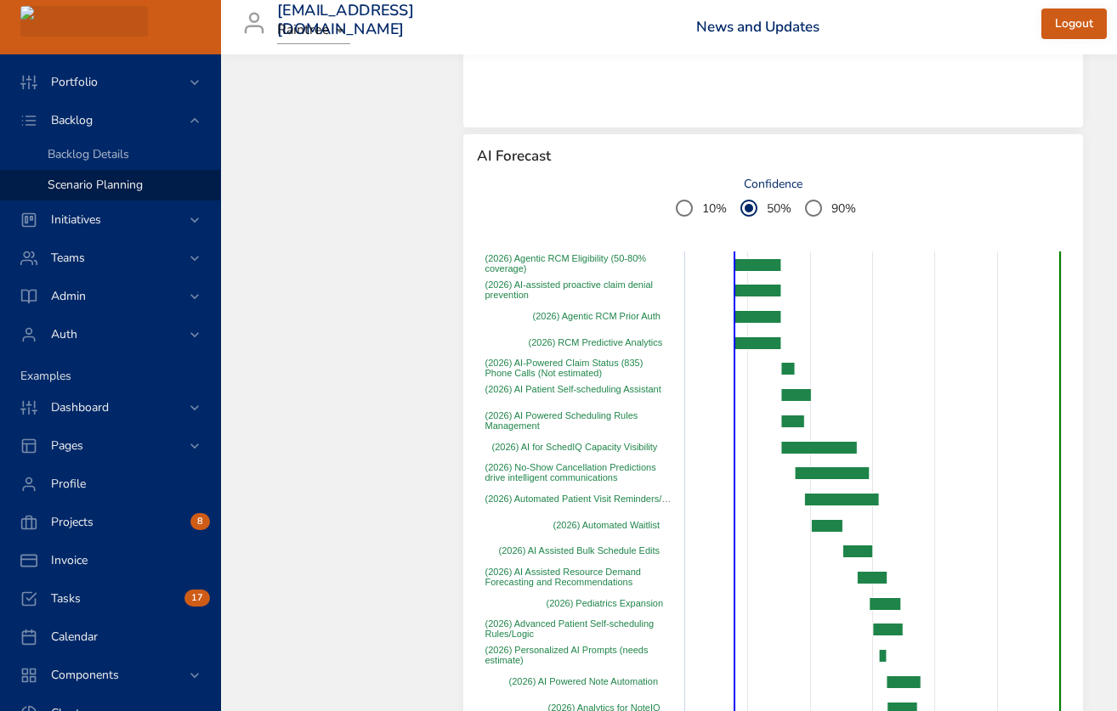
scroll to position [366, 0]
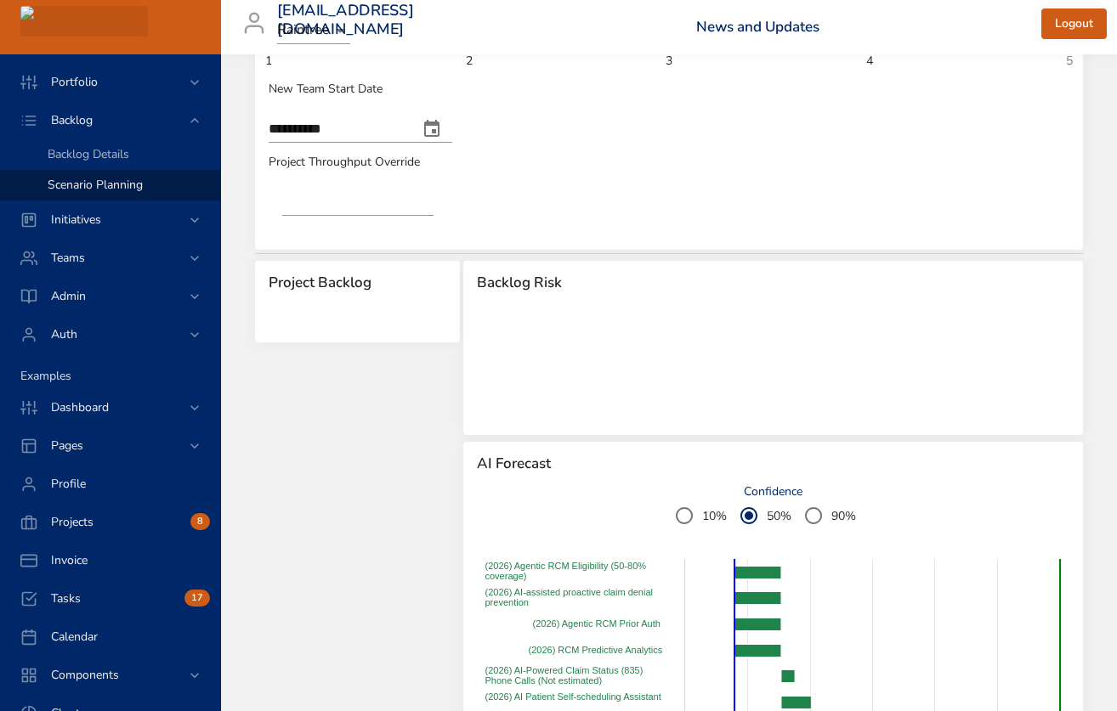
click at [330, 199] on input "****" at bounding box center [357, 202] width 151 height 27
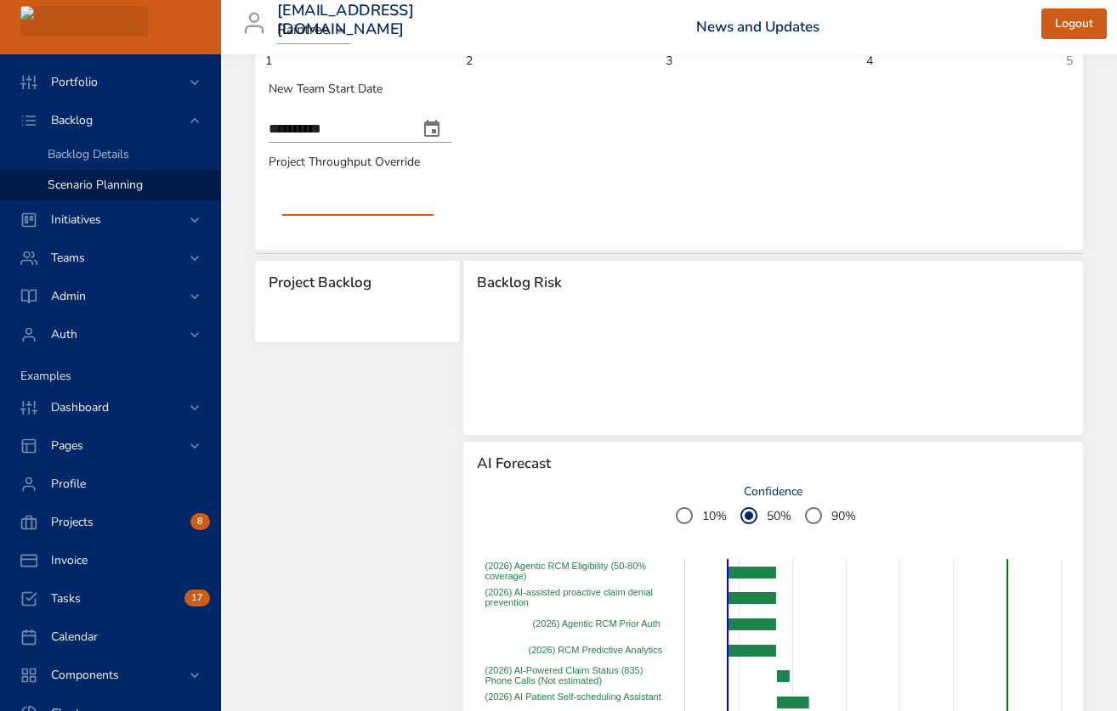
click at [541, 400] on rect at bounding box center [773, 367] width 592 height 96
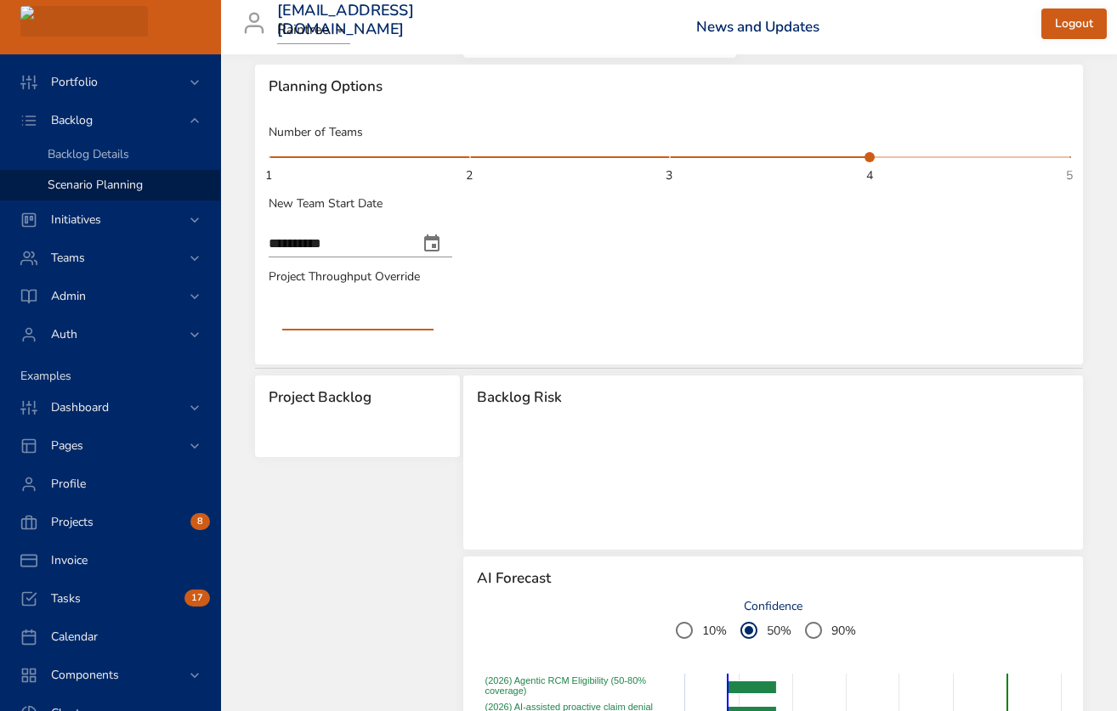
scroll to position [207, 0]
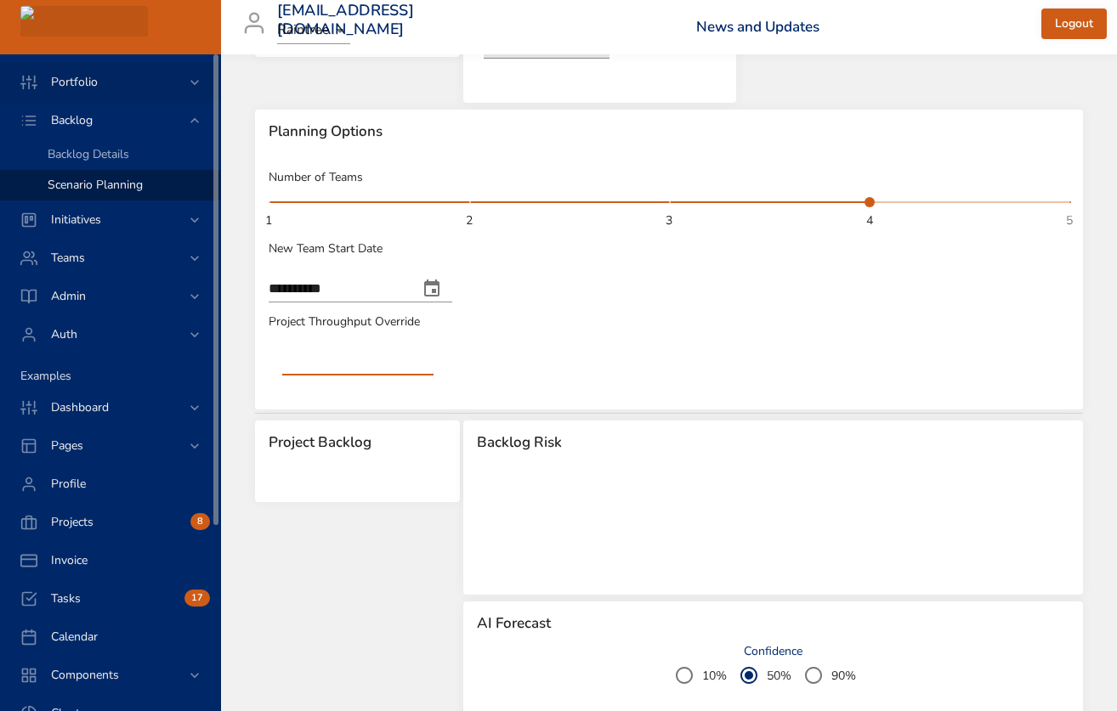
type input "*"
click at [143, 79] on div "Portfolio" at bounding box center [111, 82] width 149 height 18
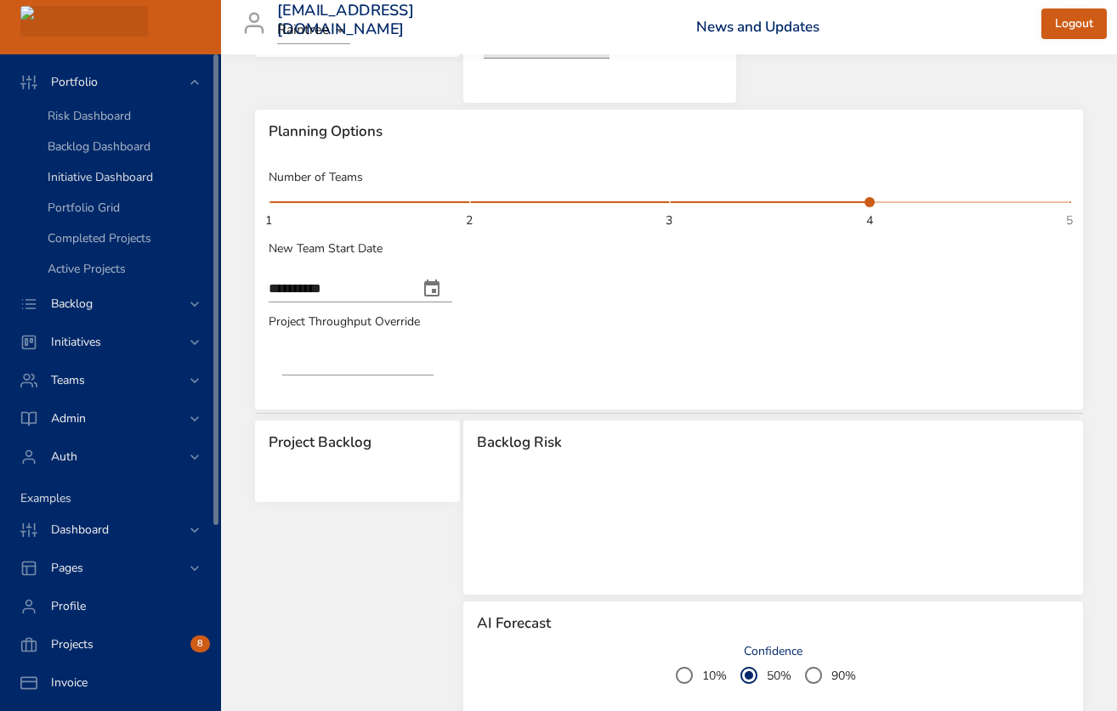
click at [119, 179] on span "Initiative Dashboard" at bounding box center [100, 177] width 105 height 16
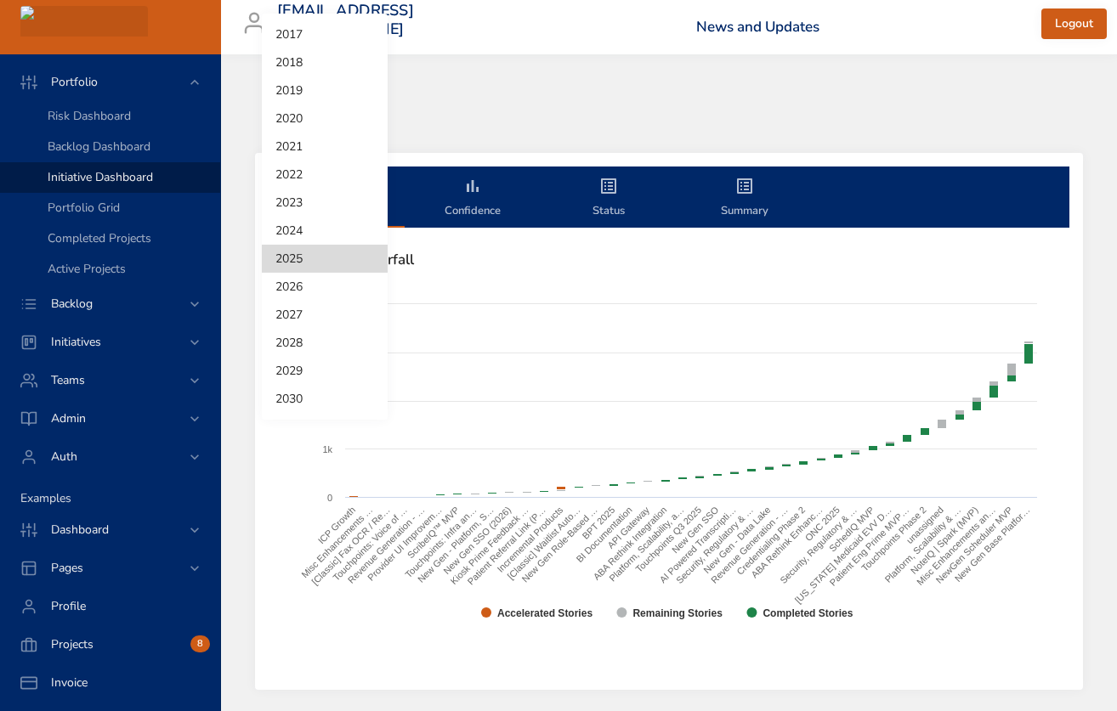
click at [362, 110] on body "Portfolio Risk Dashboard Backlog Dashboard Initiative Dashboard Portfolio Grid …" at bounding box center [558, 355] width 1117 height 711
click at [286, 282] on li "2026" at bounding box center [325, 287] width 126 height 28
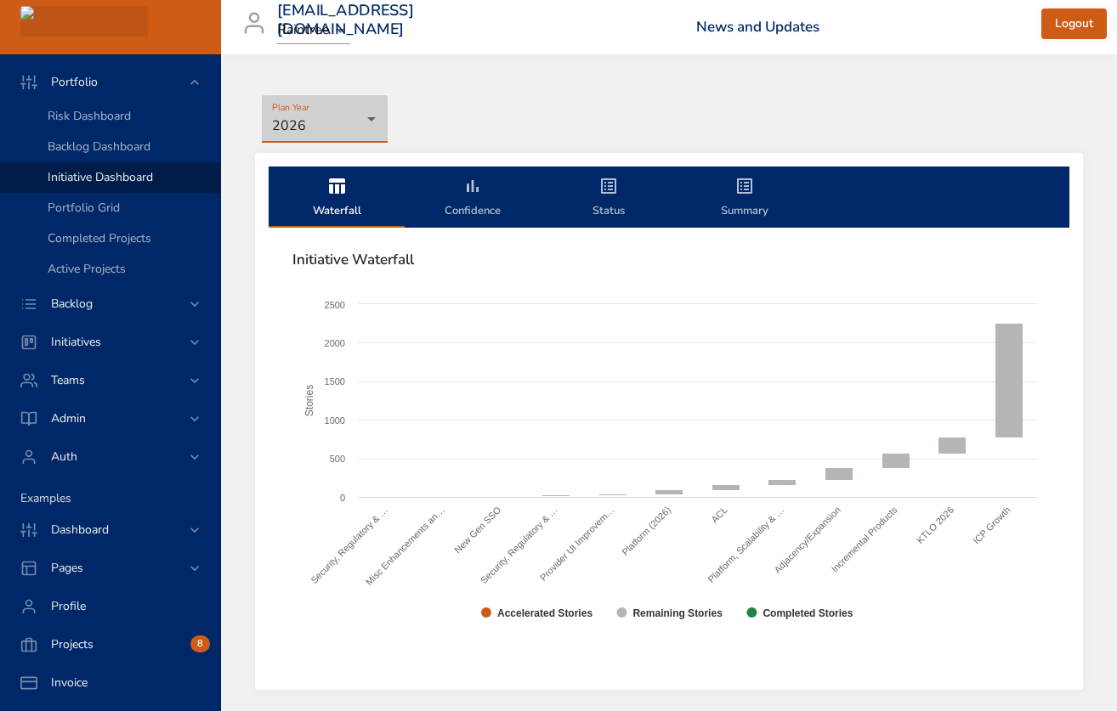
scroll to position [66, 0]
